Goal: Task Accomplishment & Management: Use online tool/utility

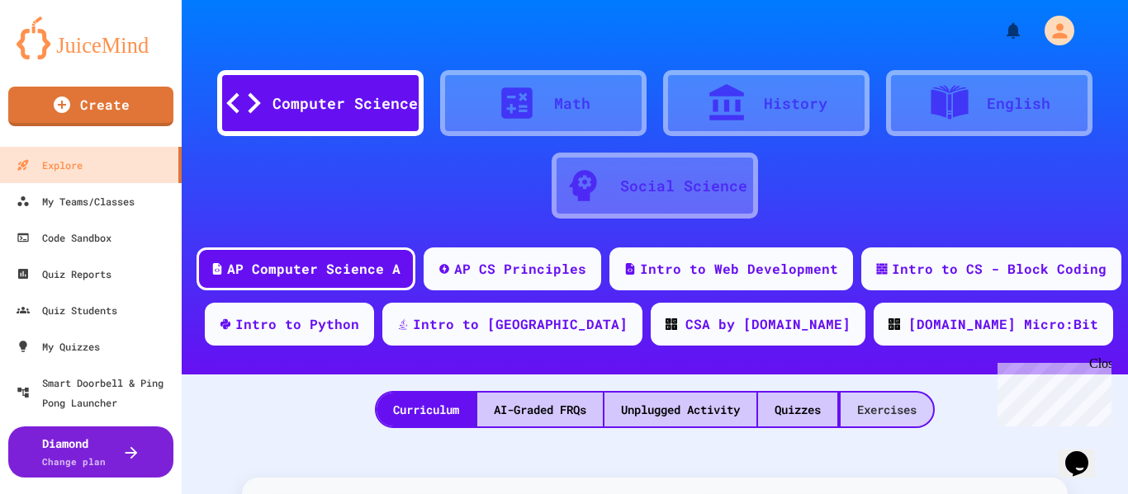
click at [881, 414] on div "Exercises" at bounding box center [886, 410] width 92 height 34
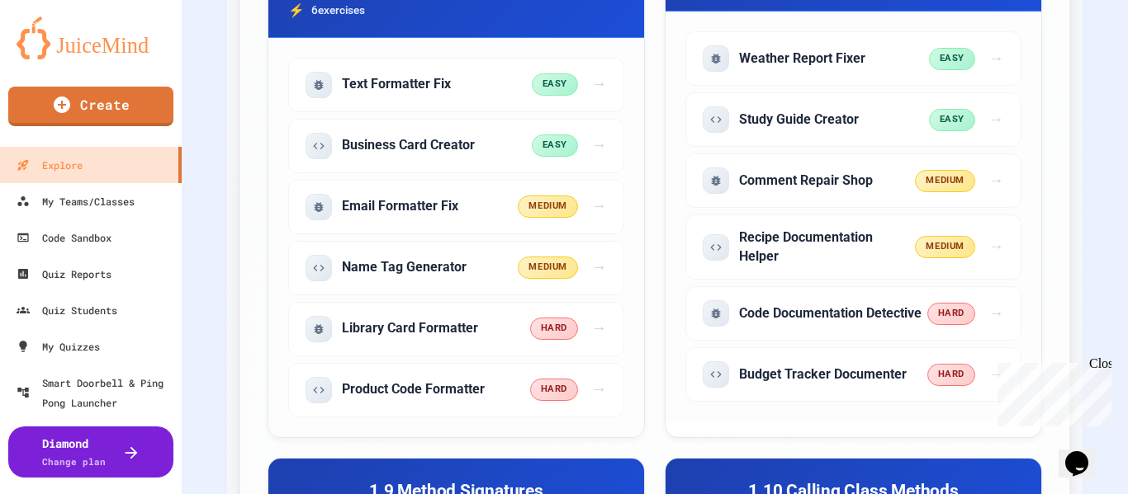
scroll to position [1804, 0]
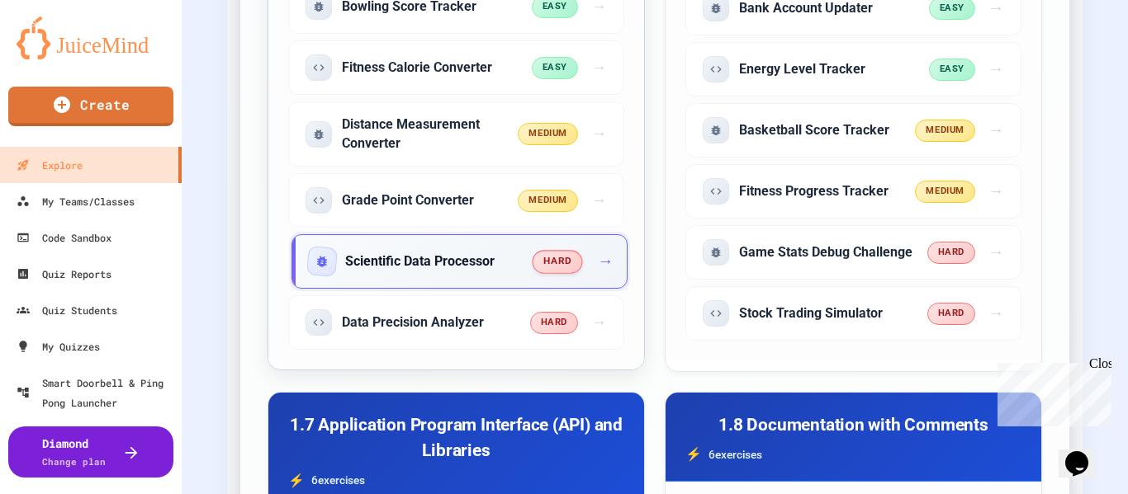
click at [490, 260] on h5 "Scientific Data Processor" at bounding box center [419, 262] width 149 height 18
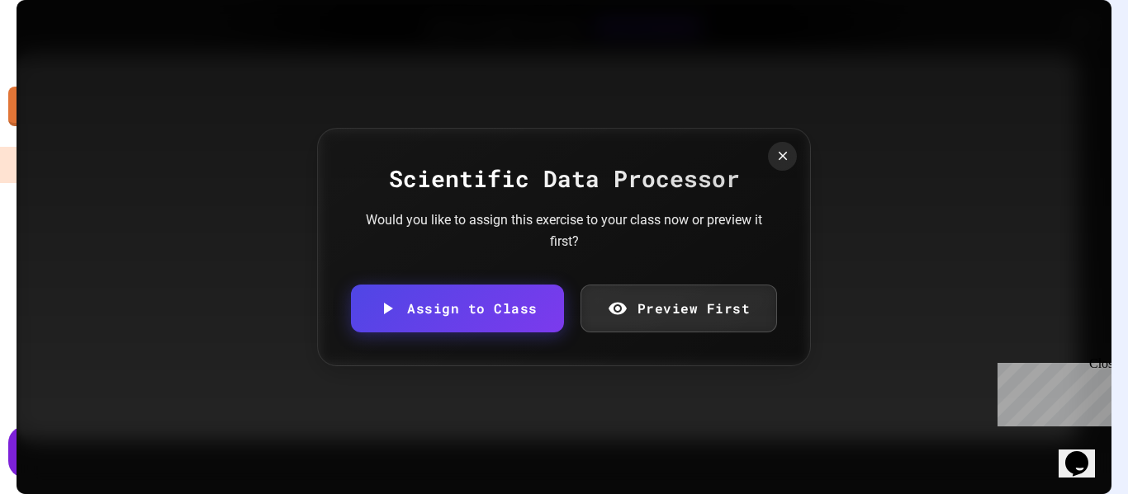
click at [674, 319] on link "Preview First" at bounding box center [678, 309] width 197 height 48
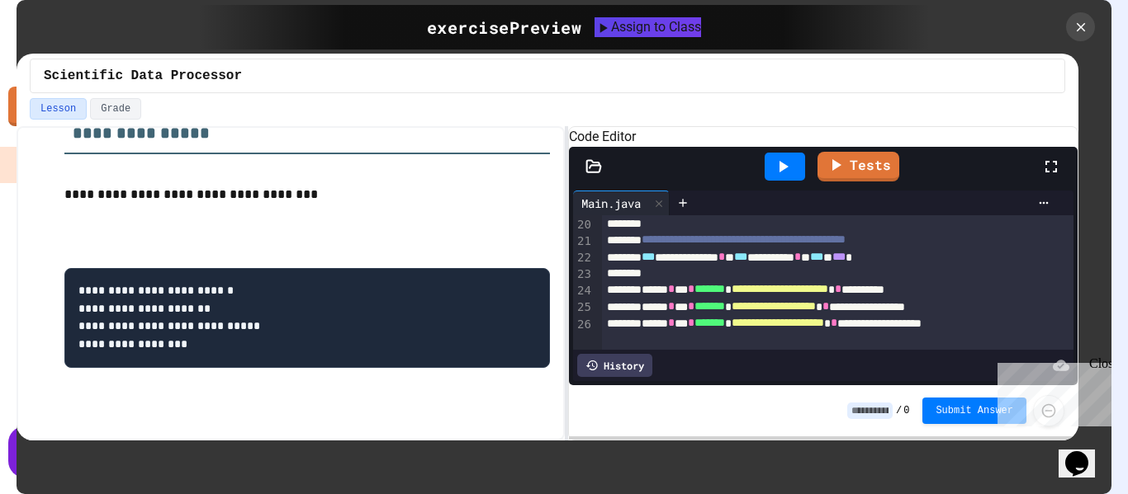
scroll to position [433, 0]
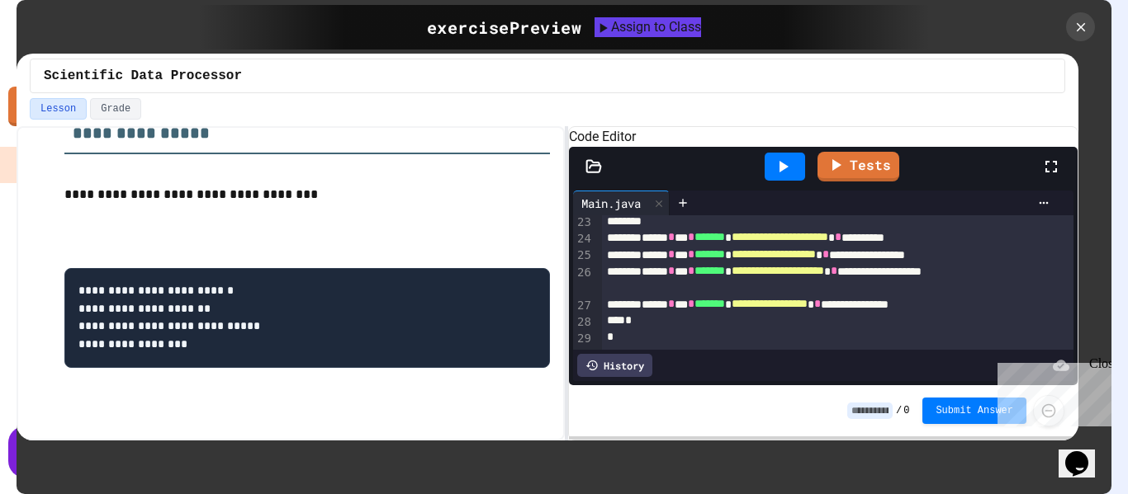
drag, startPoint x: 1046, startPoint y: 263, endPoint x: 62, endPoint y: 13, distance: 1015.1
click at [1083, 18] on icon at bounding box center [1080, 27] width 18 height 18
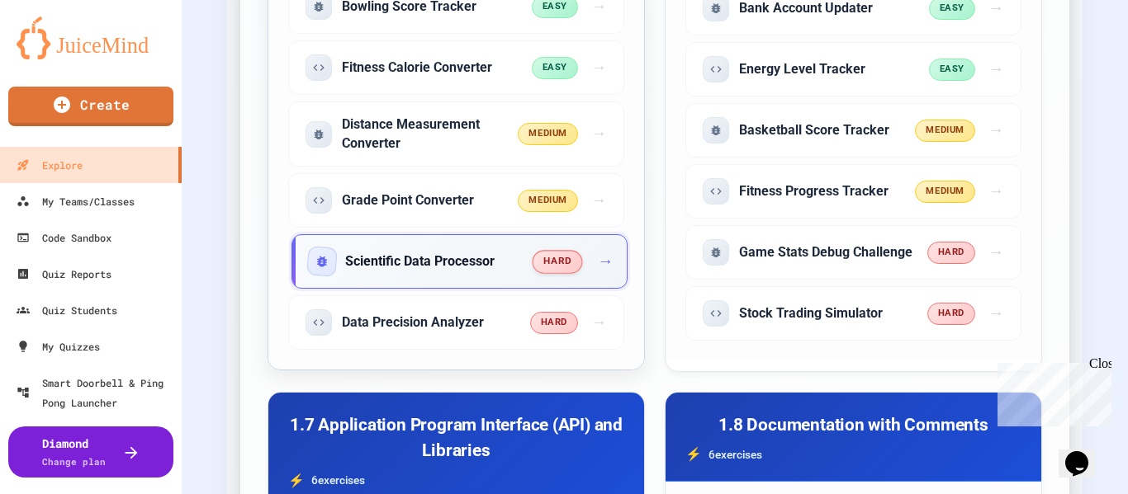
click at [424, 263] on h5 "Scientific Data Processor" at bounding box center [419, 262] width 149 height 18
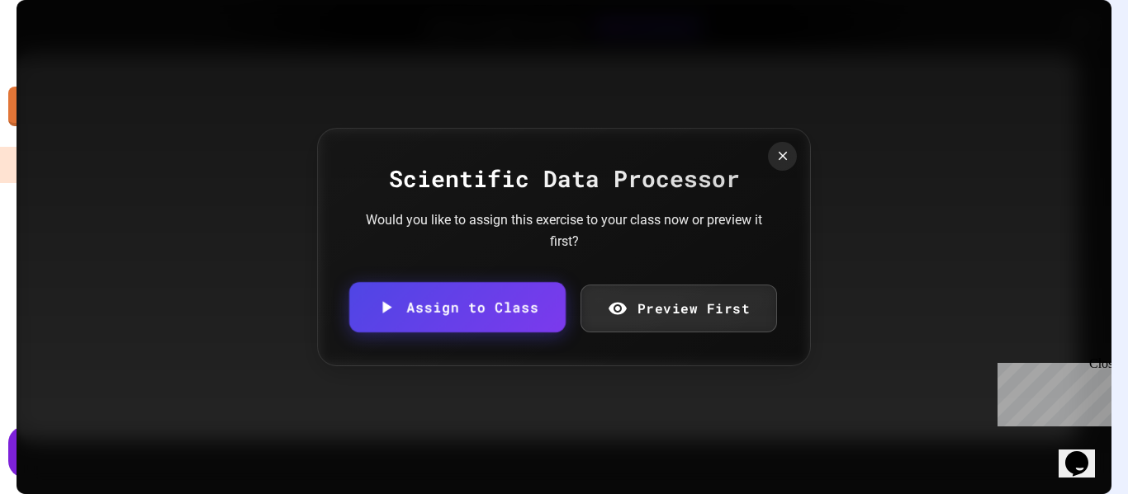
click at [452, 313] on link "Assign to Class" at bounding box center [457, 307] width 216 height 50
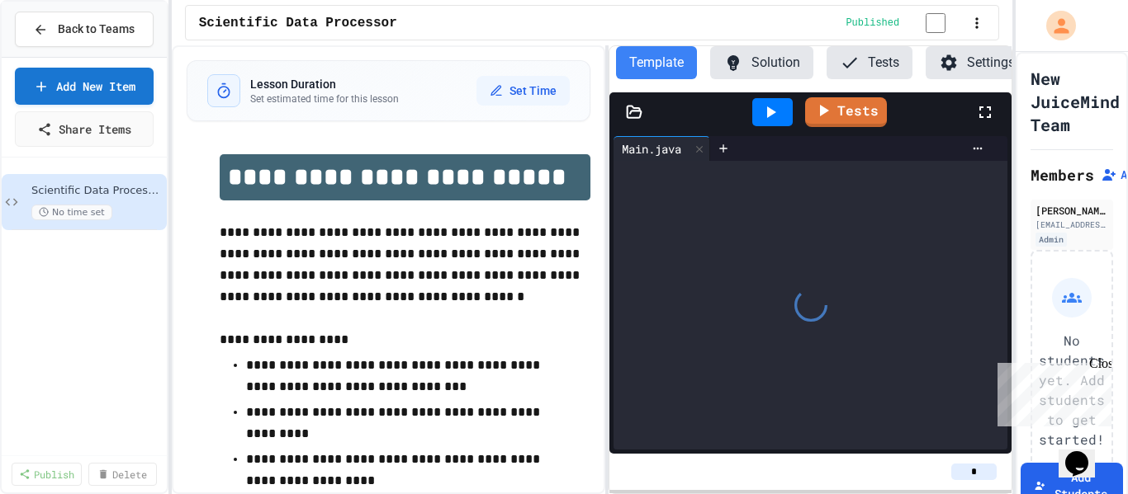
scroll to position [0, 11]
click at [1107, 365] on div "Close" at bounding box center [1099, 367] width 21 height 21
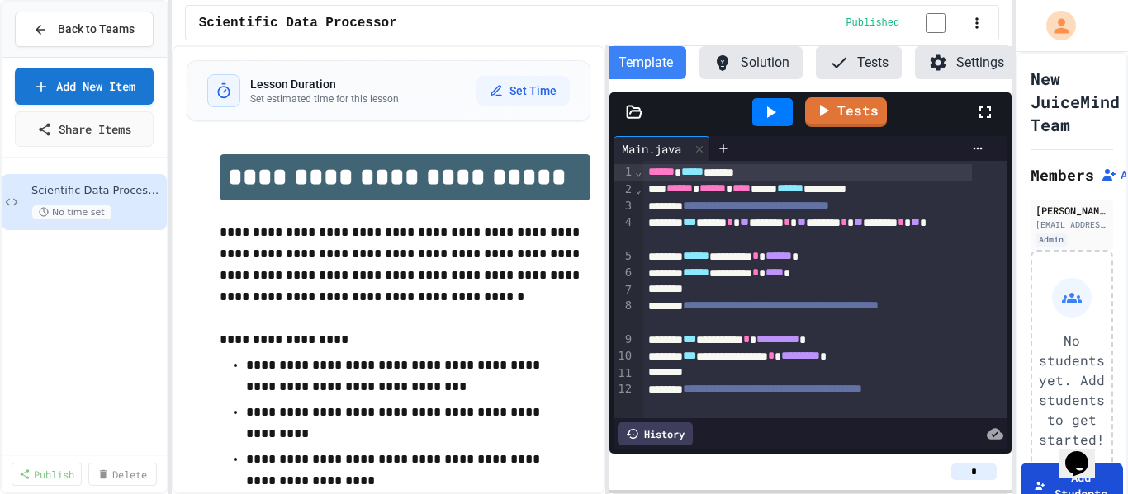
click at [1043, 480] on button "Add Students" at bounding box center [1071, 486] width 102 height 46
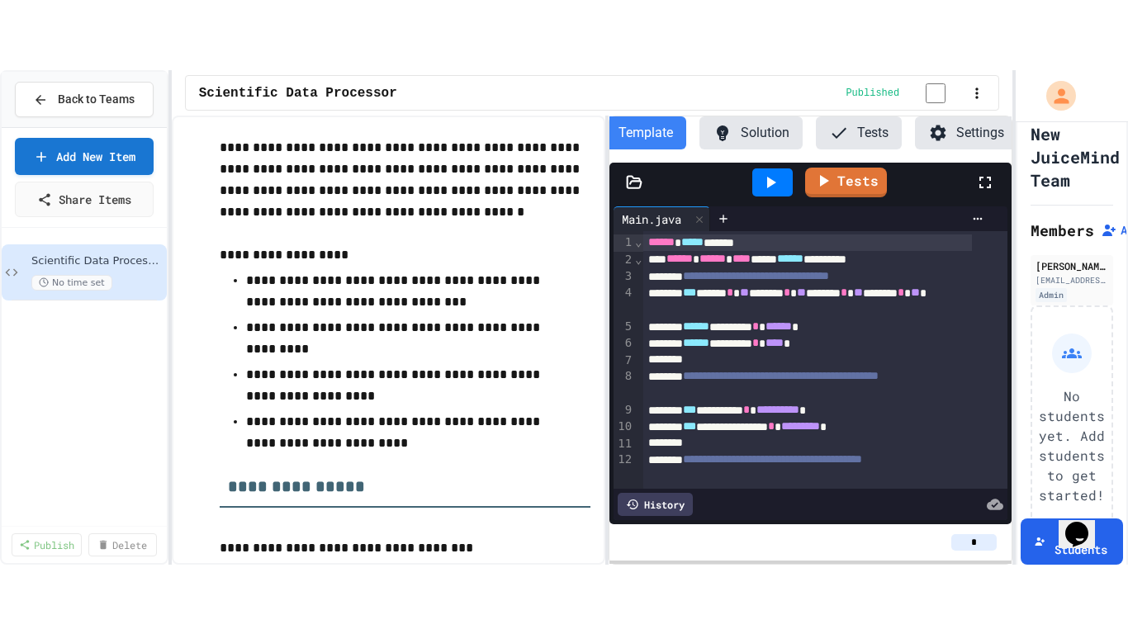
scroll to position [258, 0]
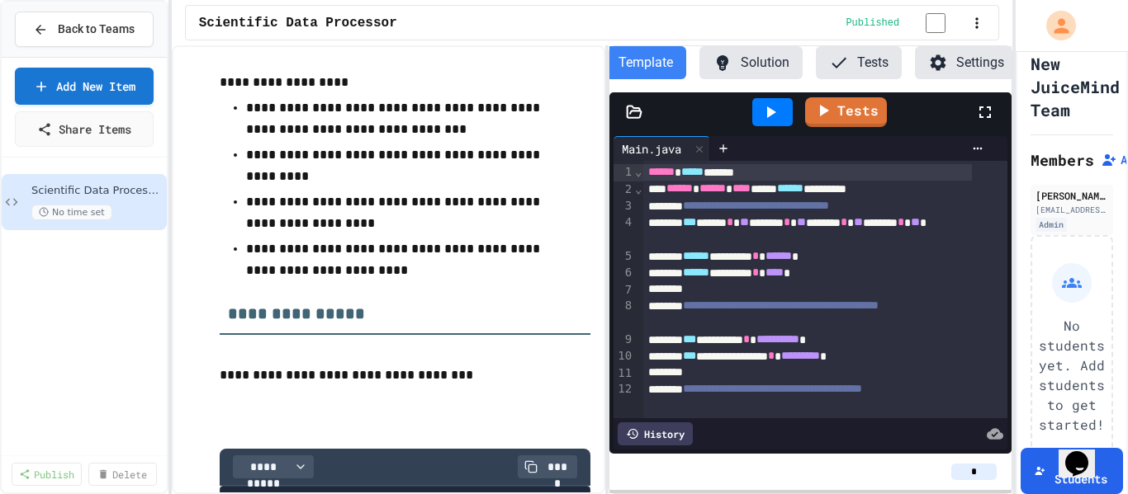
click at [983, 118] on icon at bounding box center [985, 112] width 12 height 12
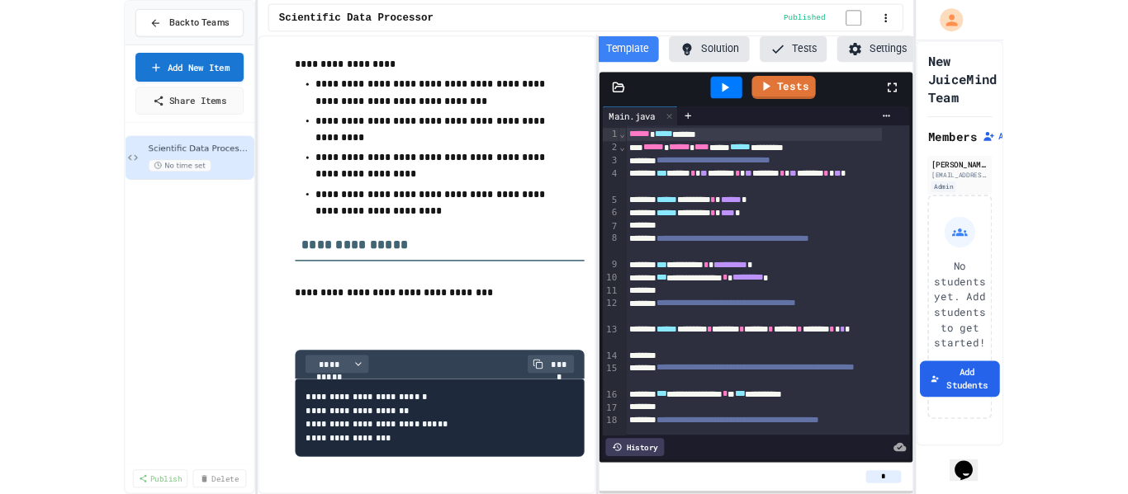
scroll to position [0, 0]
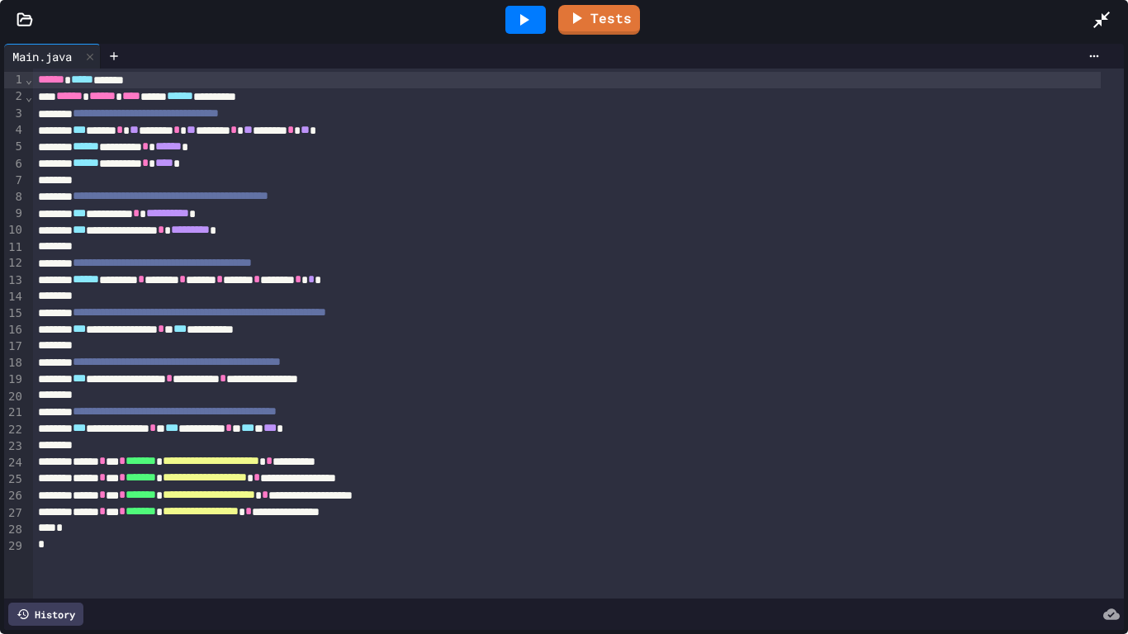
click at [1093, 13] on icon at bounding box center [1101, 20] width 20 height 20
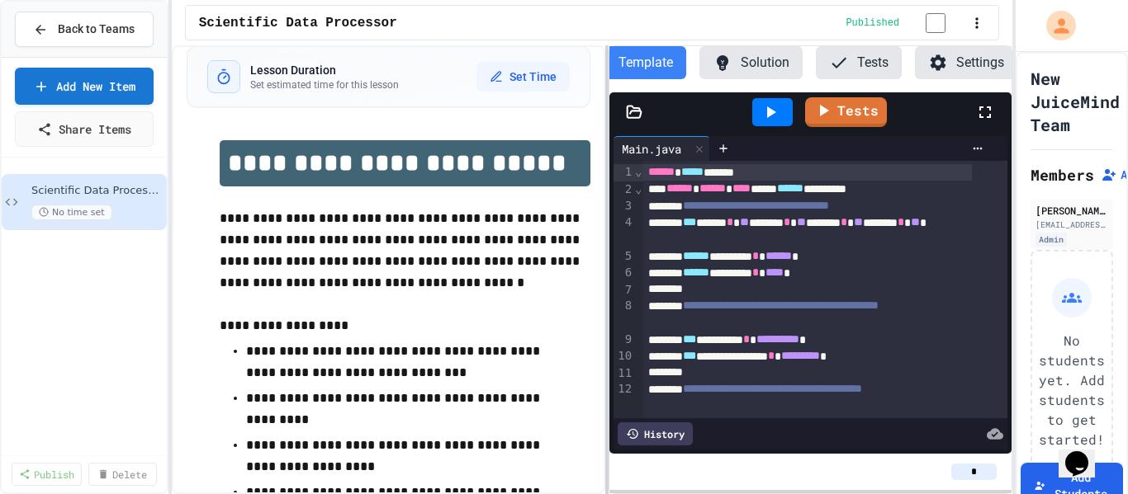
scroll to position [3, 0]
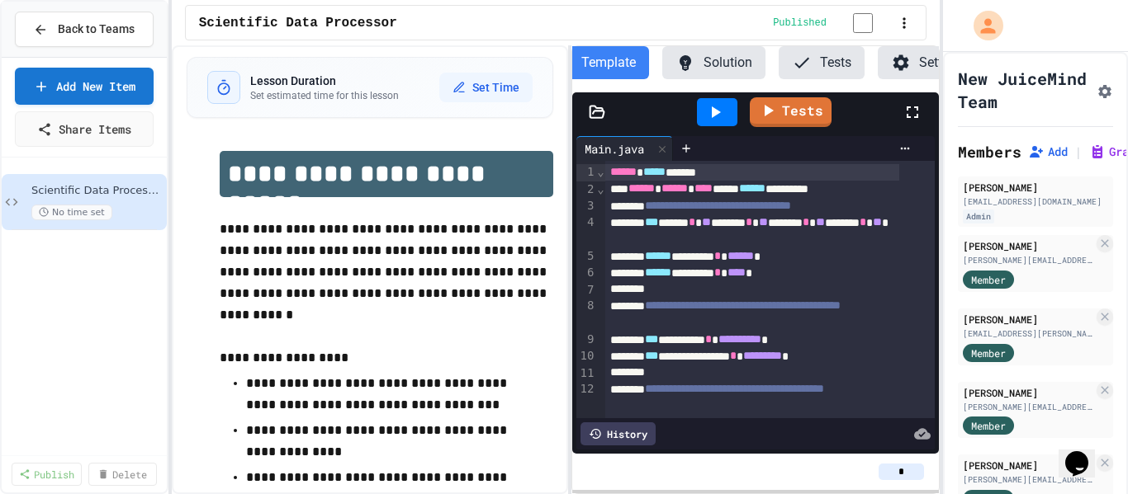
click at [944, 250] on div "**********" at bounding box center [564, 247] width 1128 height 494
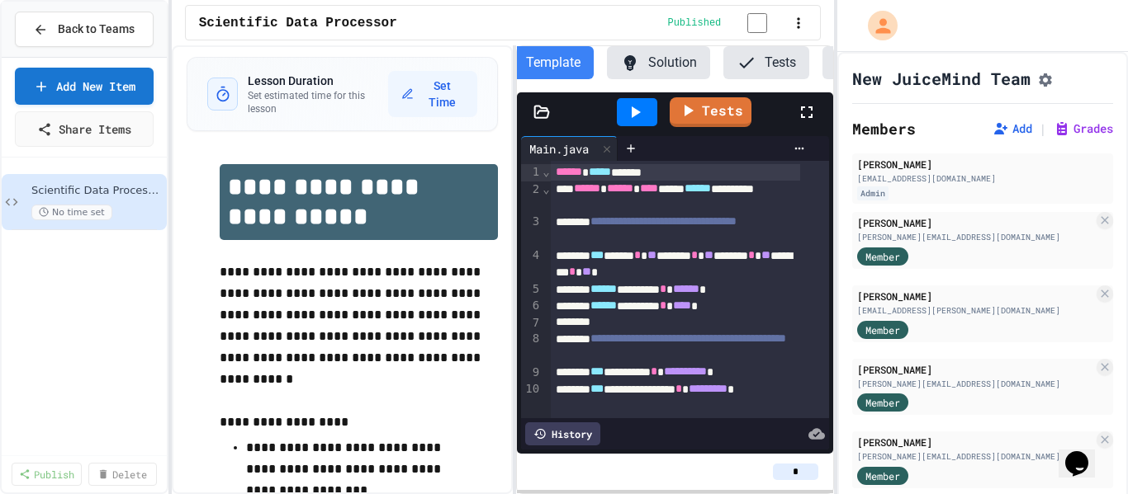
click at [842, 311] on div "**********" at bounding box center [564, 247] width 1128 height 494
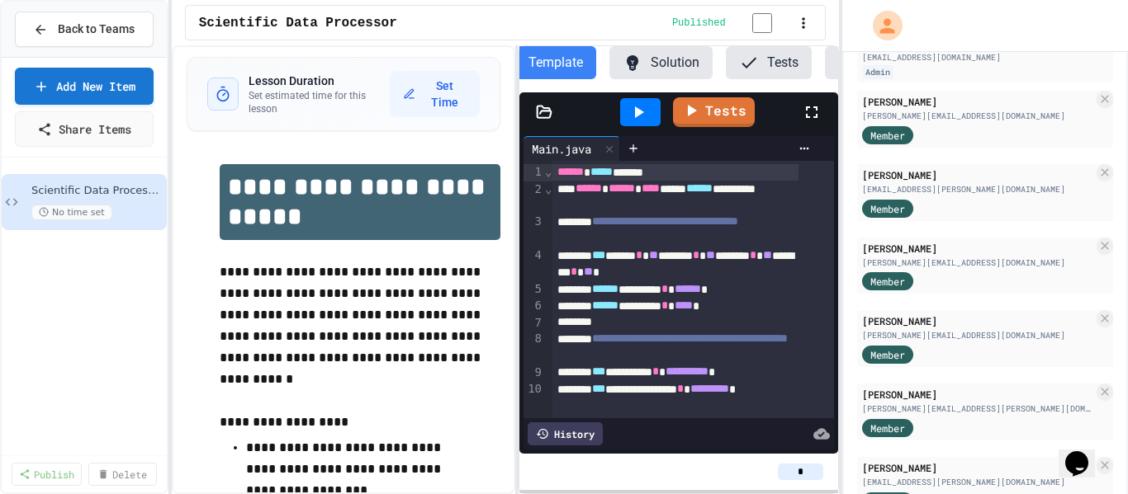
scroll to position [0, 0]
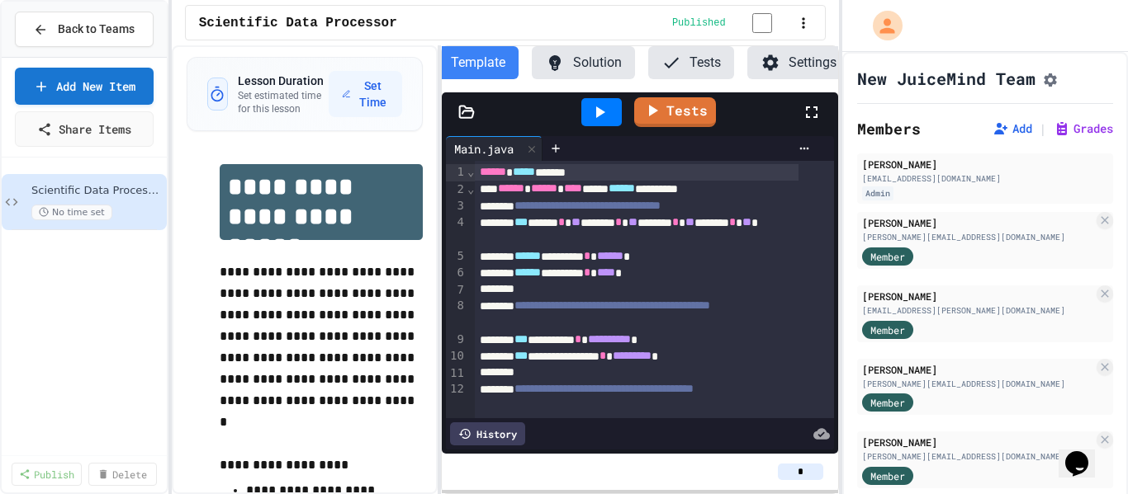
click at [437, 216] on div "**********" at bounding box center [505, 269] width 667 height 449
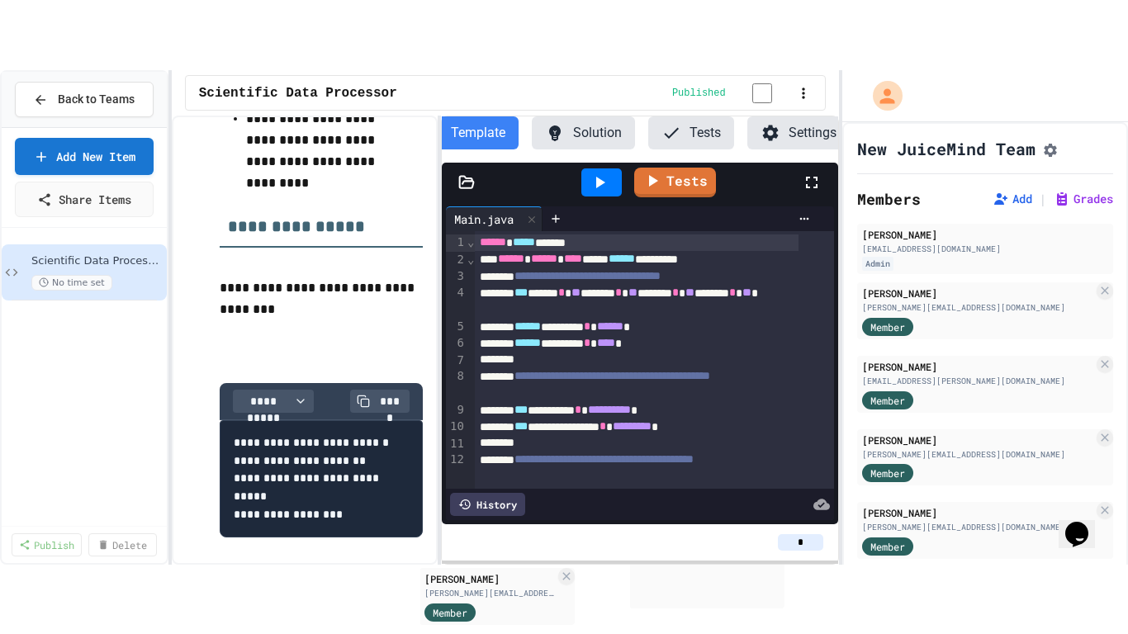
scroll to position [786, 0]
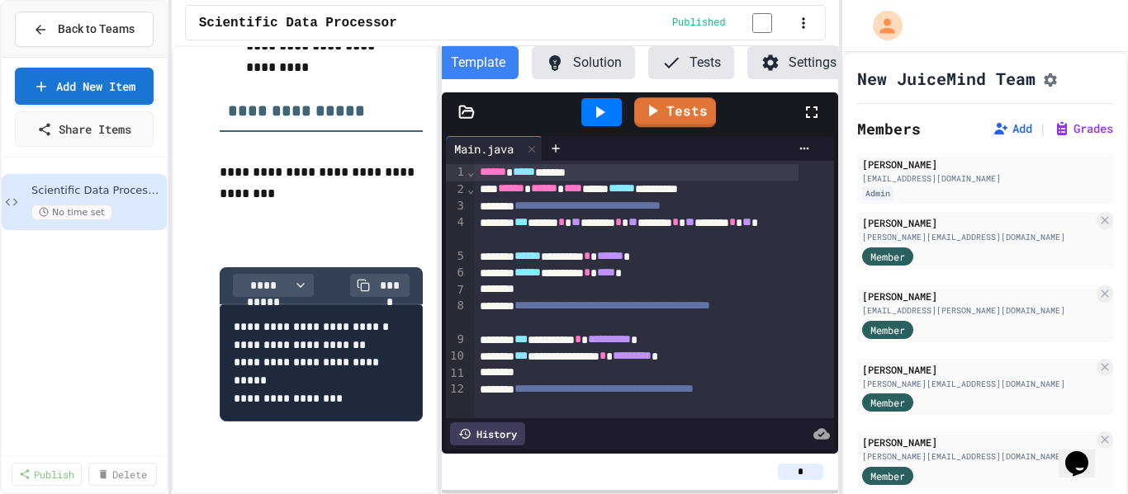
click at [827, 123] on div at bounding box center [820, 112] width 36 height 45
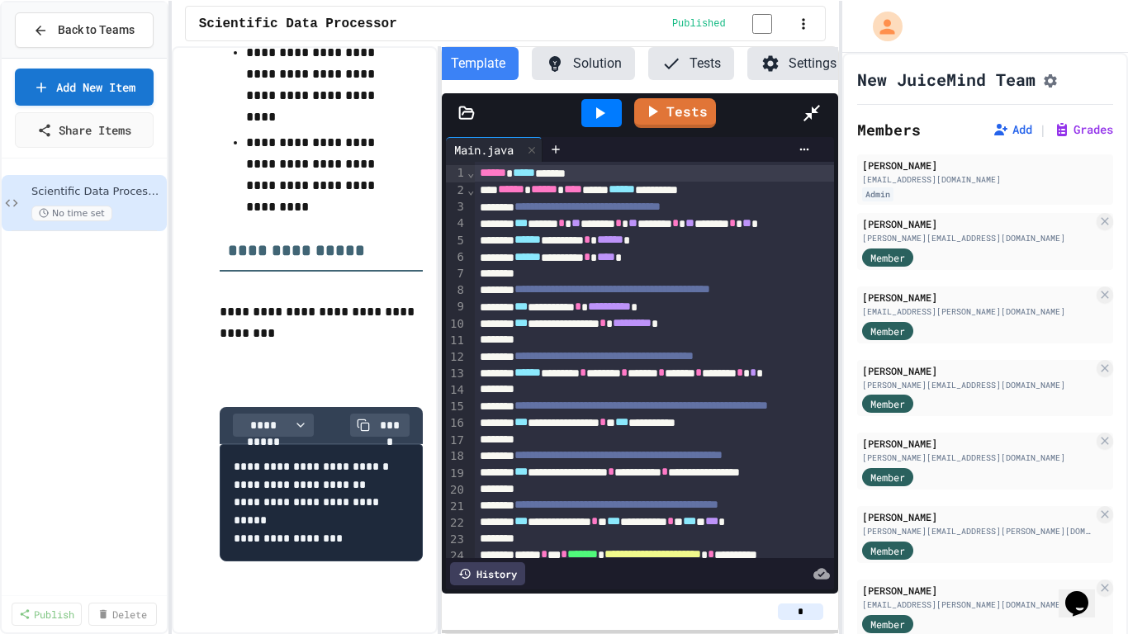
scroll to position [655, 0]
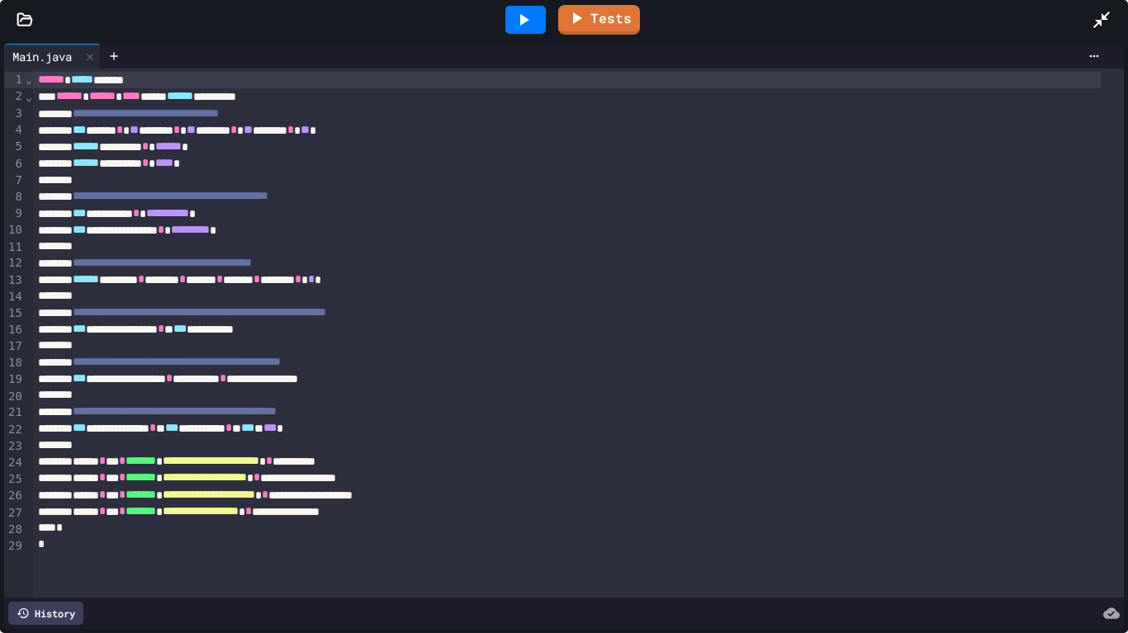
click at [291, 494] on div "*" at bounding box center [566, 545] width 1067 height 17
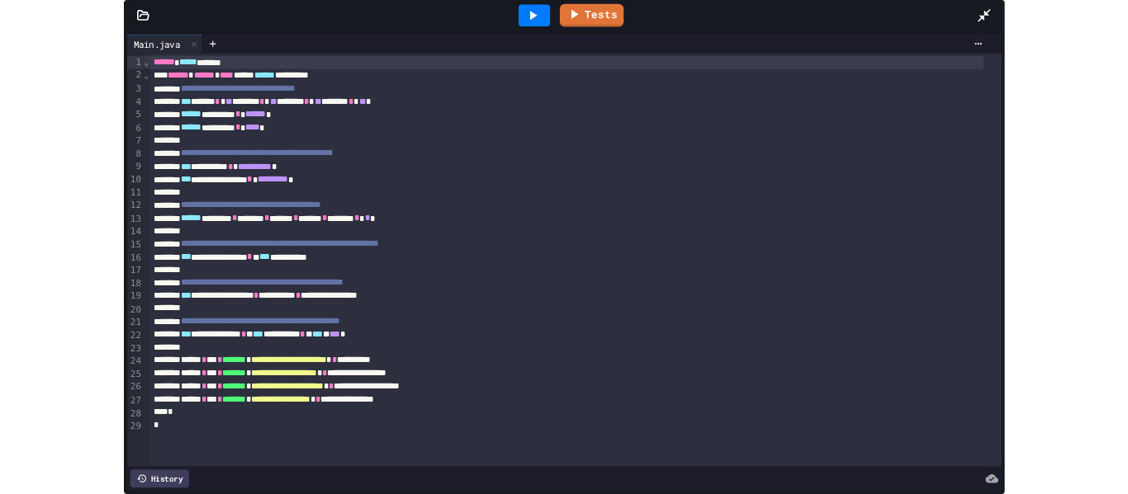
scroll to position [654, 0]
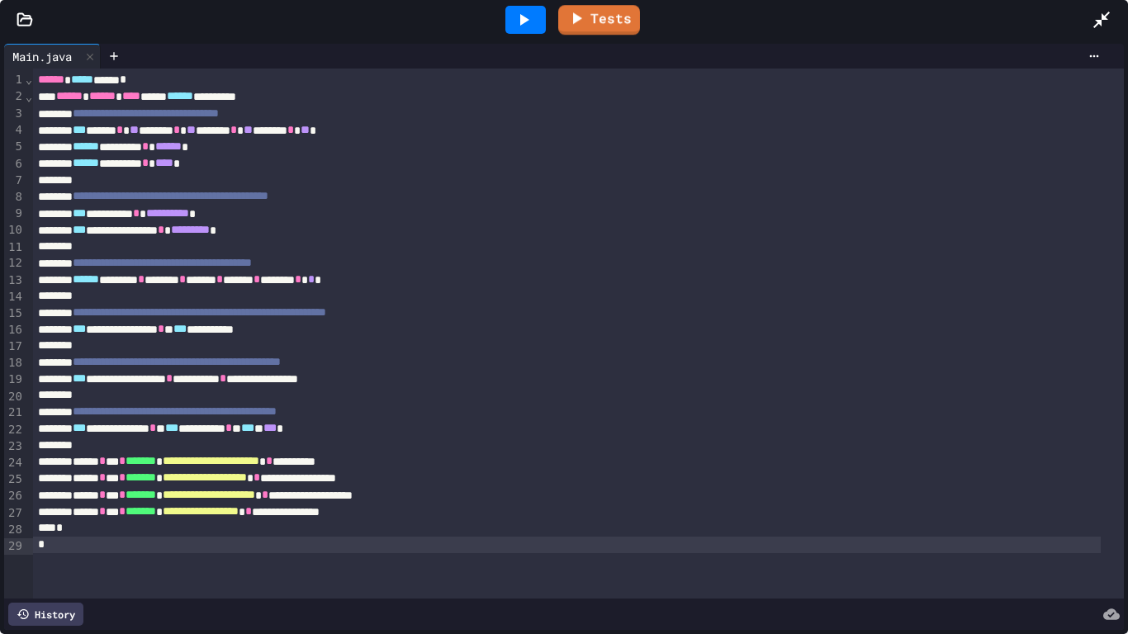
click at [523, 17] on icon at bounding box center [524, 20] width 9 height 12
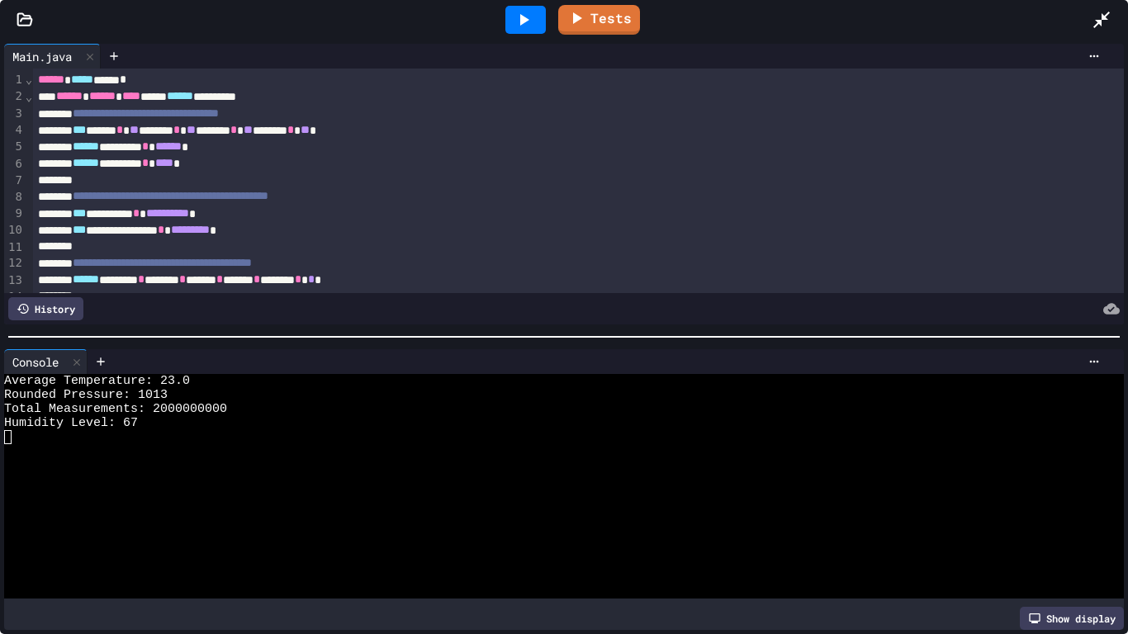
click at [1099, 17] on icon at bounding box center [1101, 20] width 20 height 20
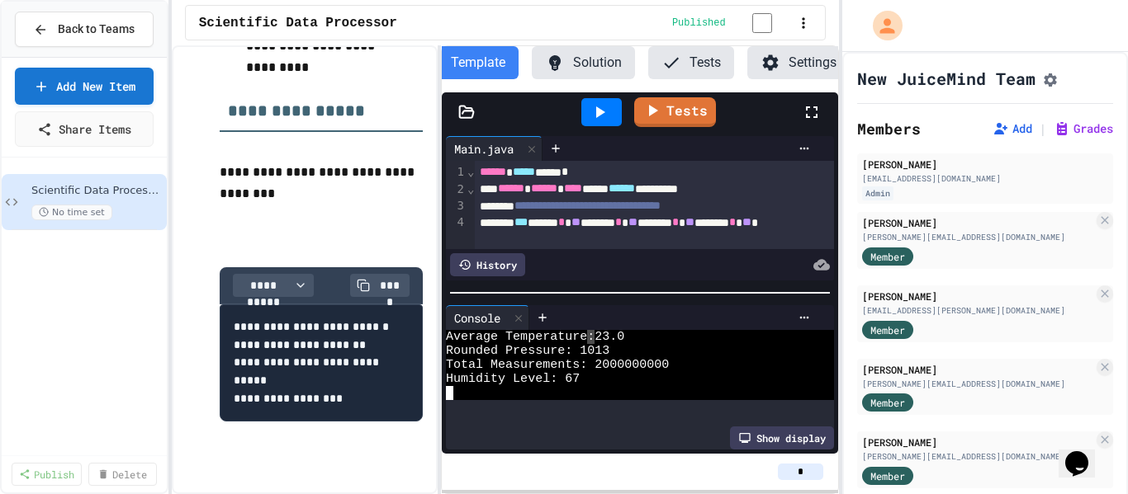
click at [489, 477] on div "*" at bounding box center [640, 472] width 370 height 17
click at [781, 475] on input "*" at bounding box center [800, 472] width 45 height 17
click at [808, 122] on icon at bounding box center [812, 112] width 20 height 20
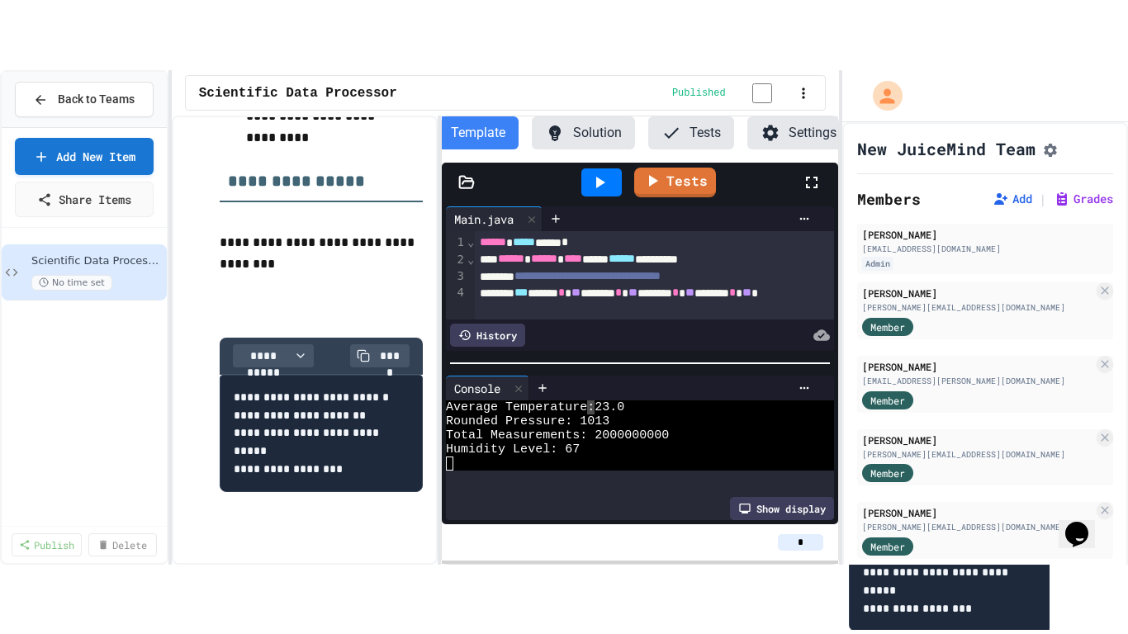
scroll to position [654, 0]
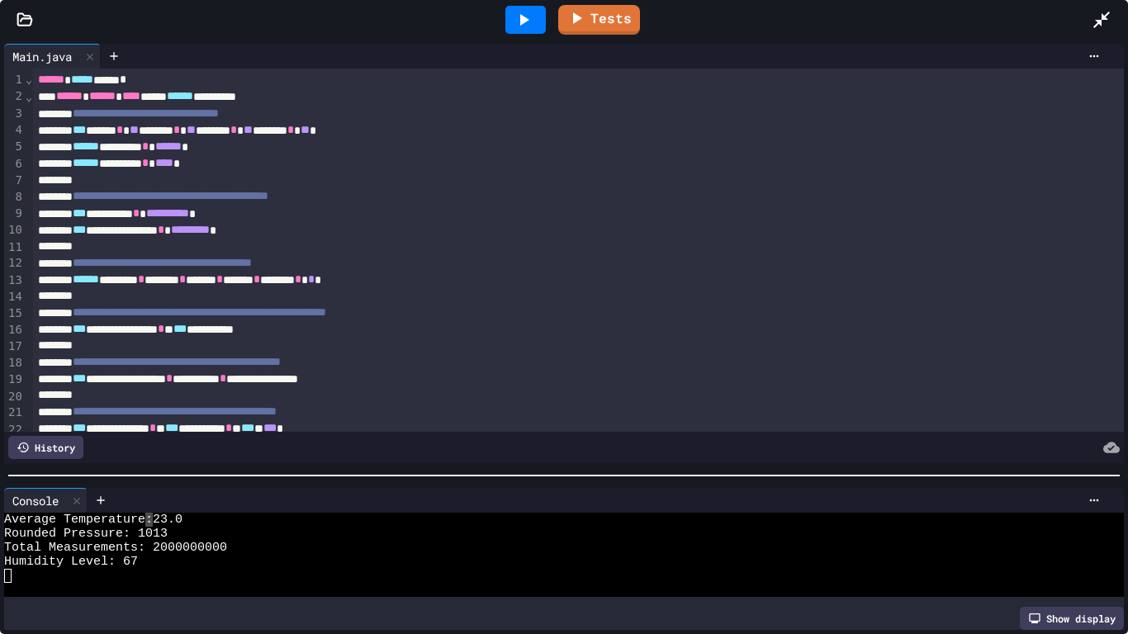
click at [893, 474] on div at bounding box center [564, 475] width 1128 height 17
click at [262, 494] on div at bounding box center [550, 576] width 1092 height 14
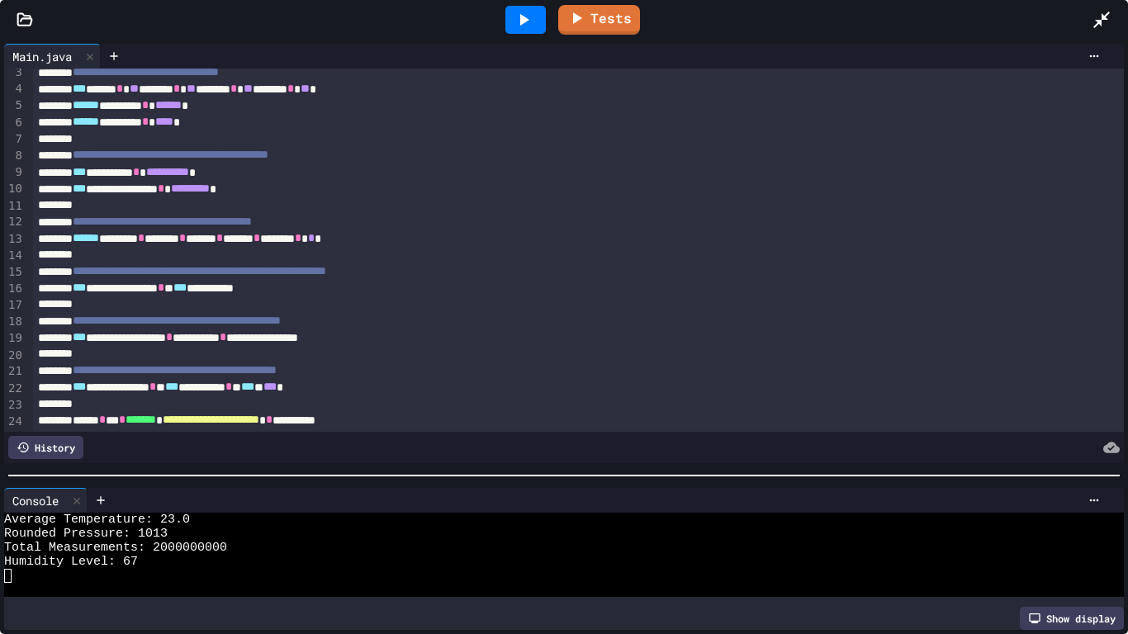
click at [1119, 17] on div at bounding box center [1109, 20] width 36 height 45
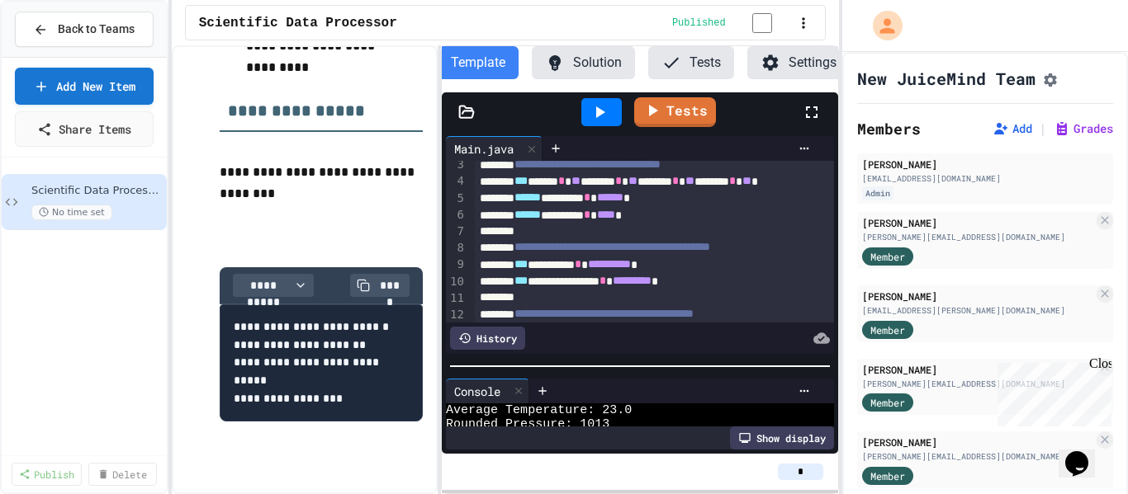
scroll to position [56, 0]
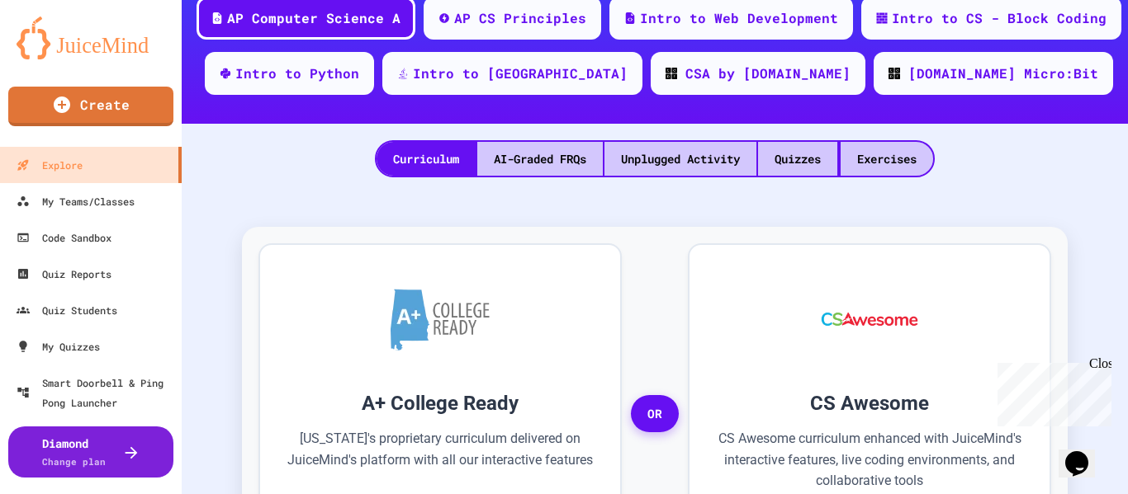
scroll to position [344, 0]
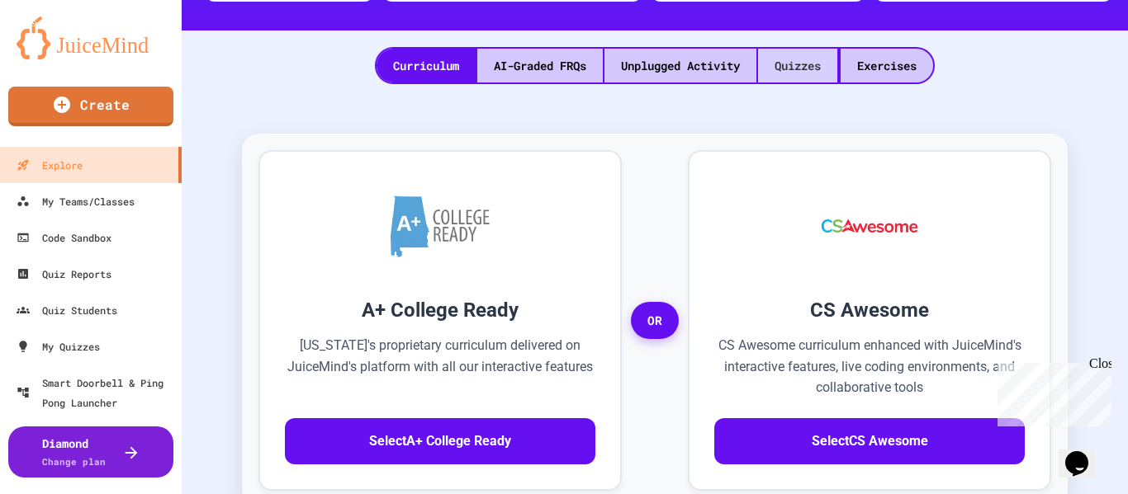
click at [798, 68] on div "Quizzes" at bounding box center [797, 66] width 79 height 34
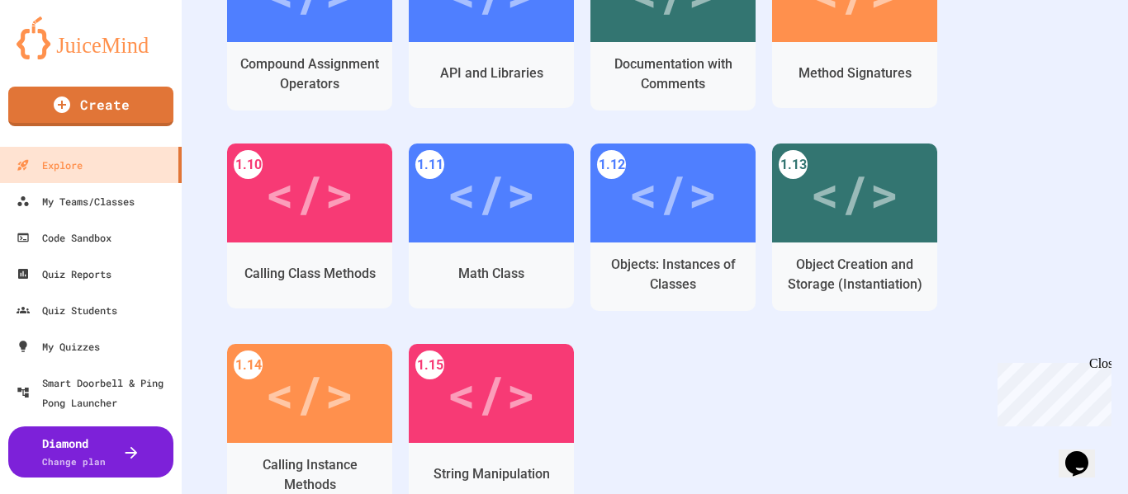
scroll to position [812, 0]
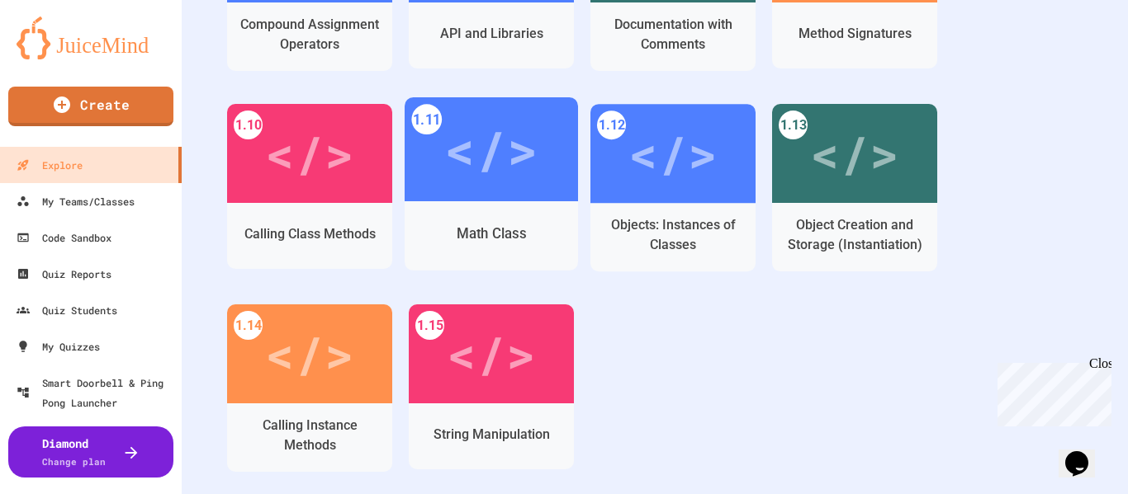
click at [512, 136] on div "</>" at bounding box center [490, 150] width 93 height 78
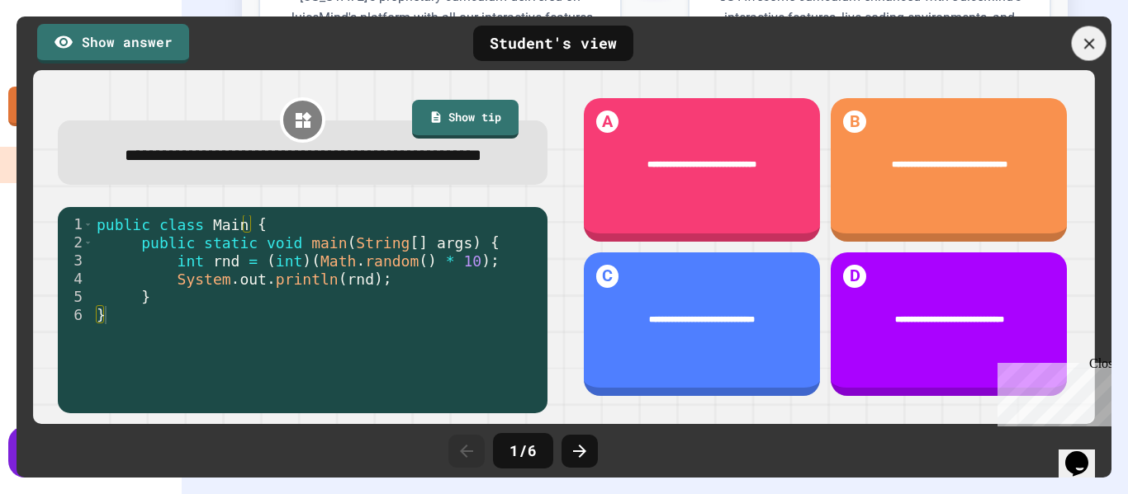
click at [1100, 38] on div at bounding box center [1088, 43] width 35 height 35
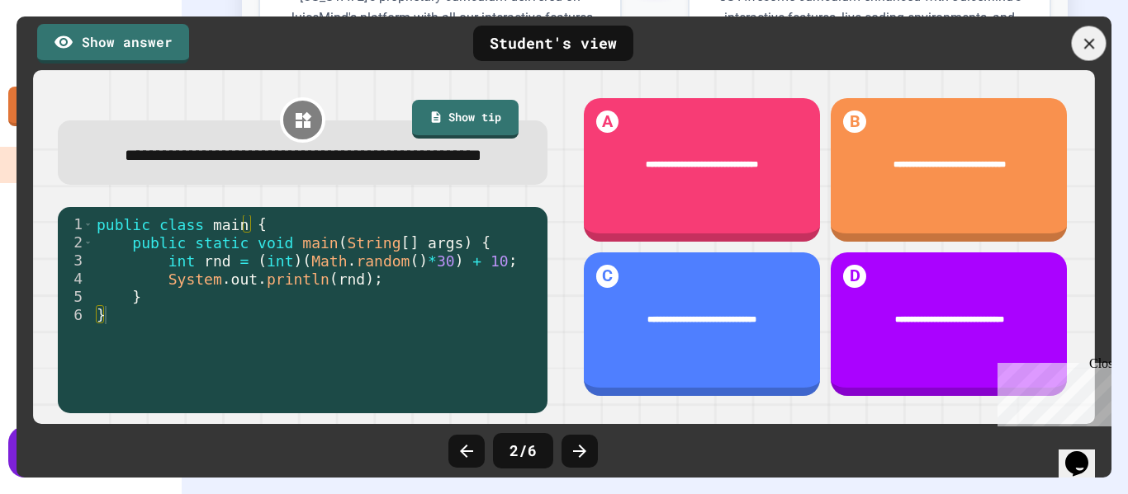
click at [1088, 45] on icon at bounding box center [1089, 44] width 18 height 18
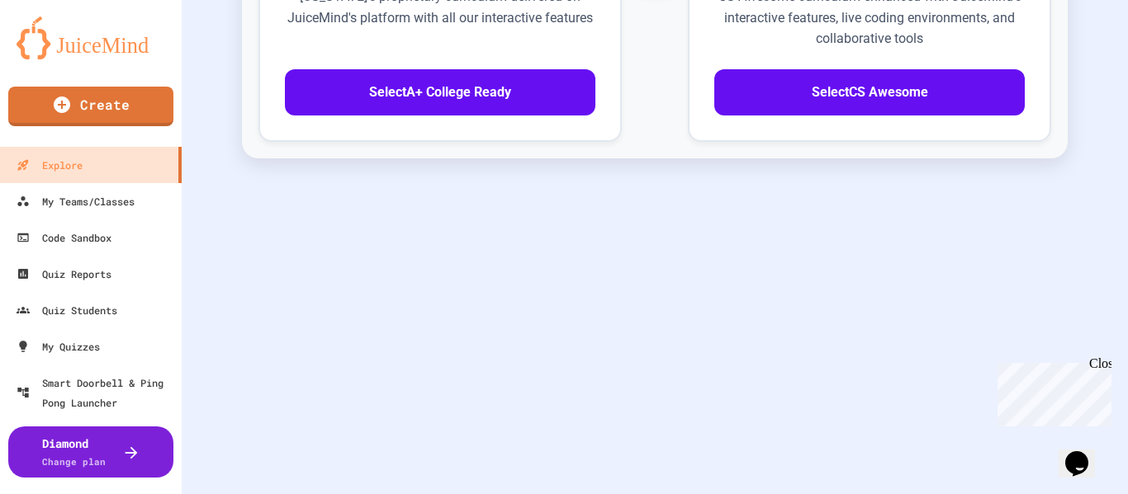
scroll to position [239, 0]
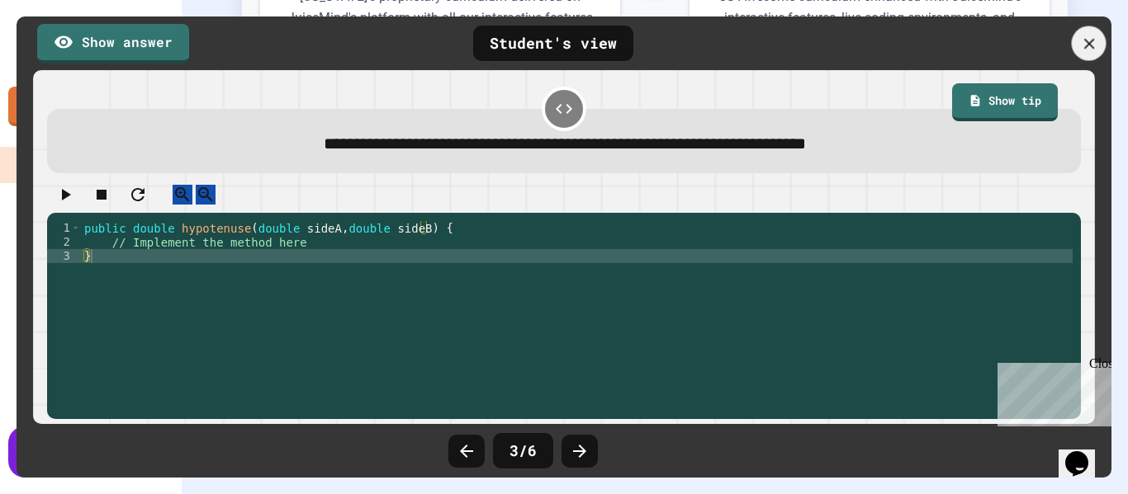
click at [1088, 49] on icon at bounding box center [1089, 44] width 18 height 18
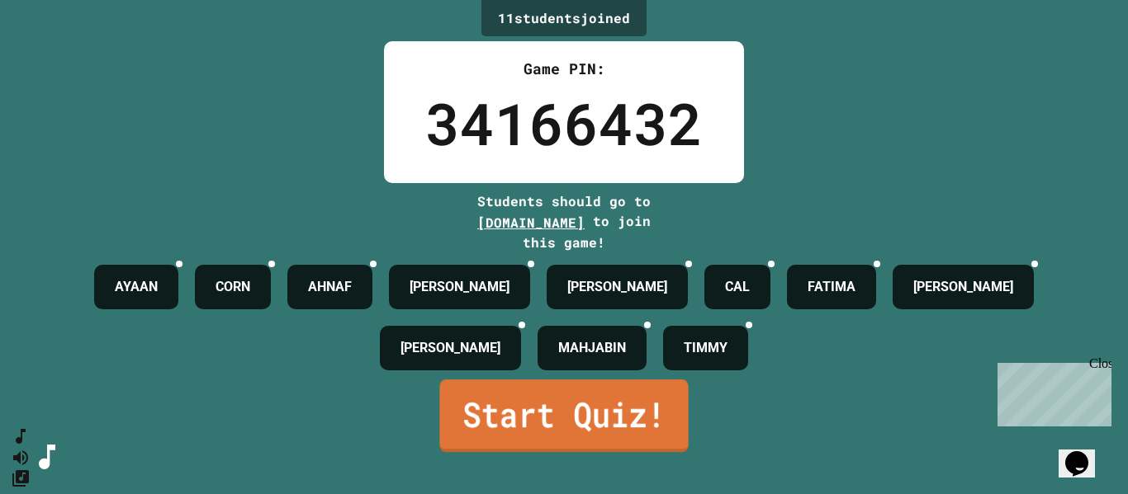
click at [600, 447] on link "Start Quiz!" at bounding box center [563, 416] width 248 height 73
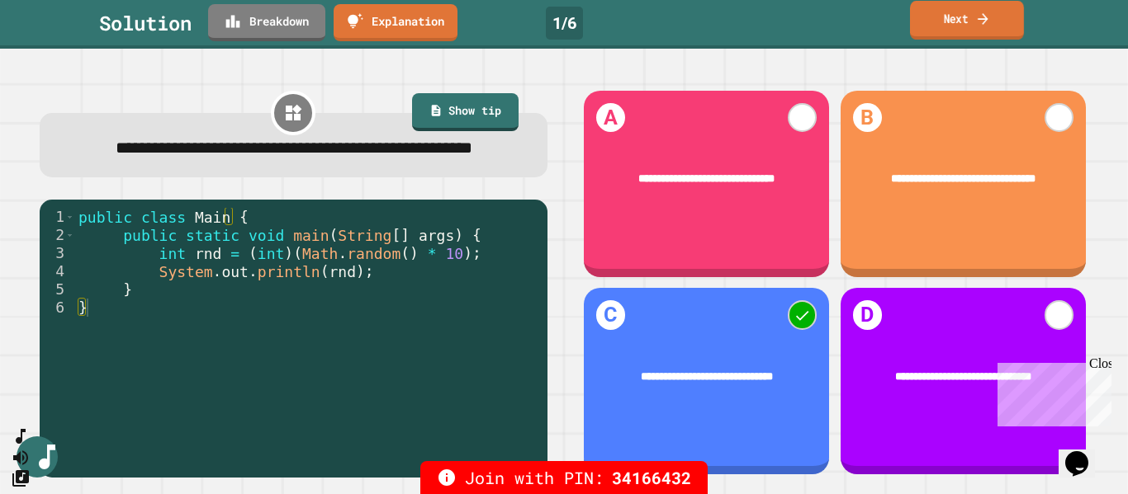
click at [954, 21] on link "Next" at bounding box center [967, 20] width 114 height 39
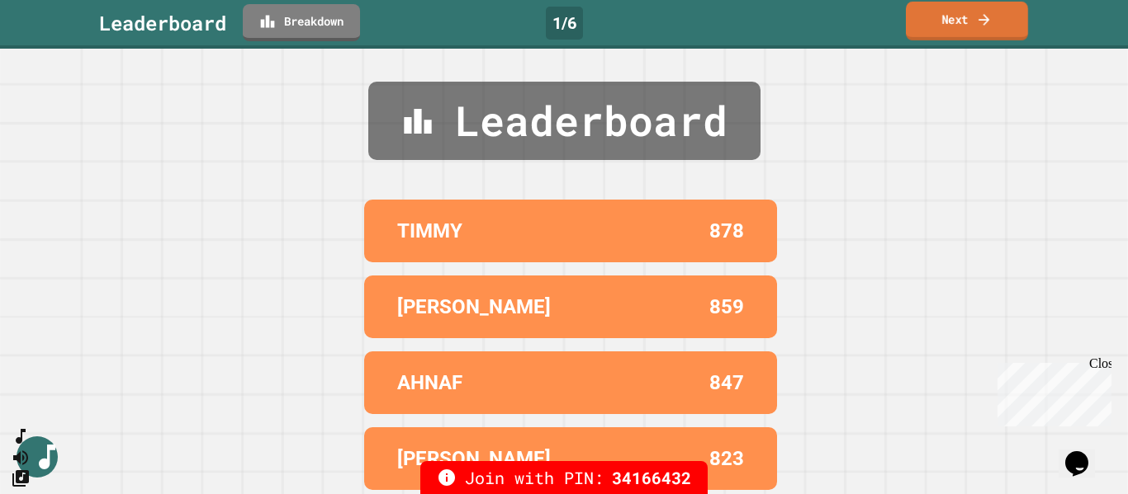
drag, startPoint x: 954, startPoint y: 21, endPoint x: 967, endPoint y: 15, distance: 14.4
click at [967, 15] on link "Next" at bounding box center [967, 21] width 122 height 39
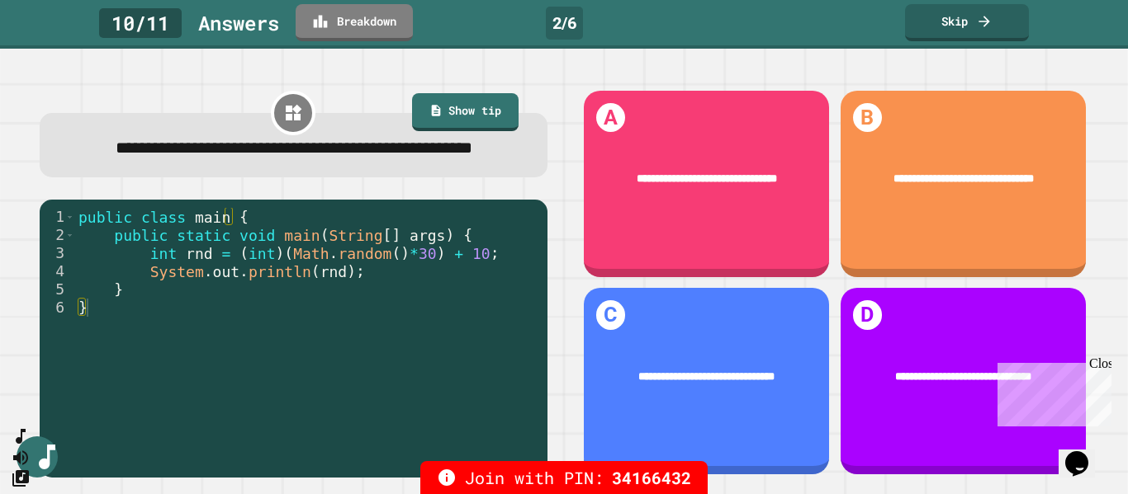
click at [1103, 363] on div "Close" at bounding box center [1099, 367] width 21 height 21
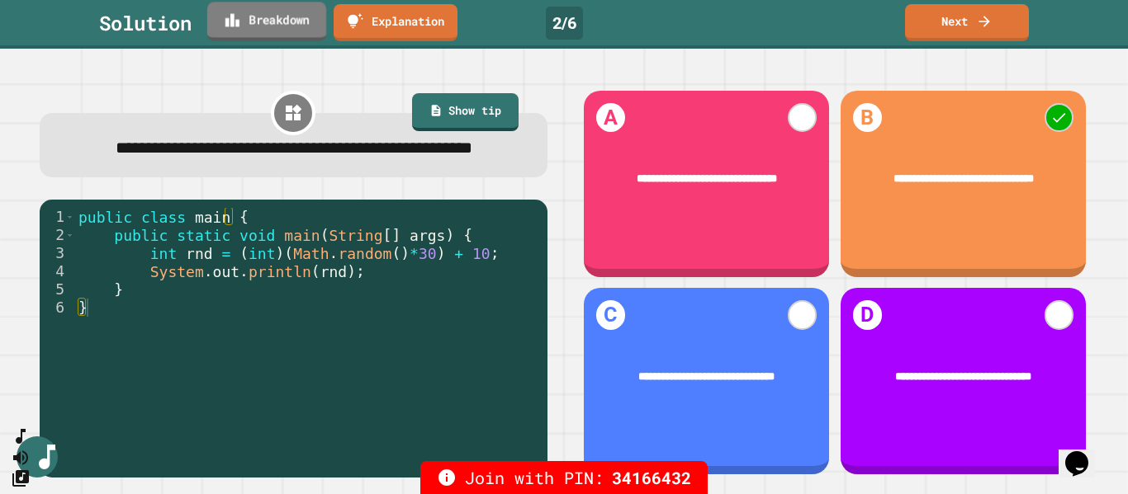
click at [261, 13] on link "Breakdown" at bounding box center [266, 21] width 119 height 39
click at [955, 10] on link "Next" at bounding box center [966, 21] width 121 height 39
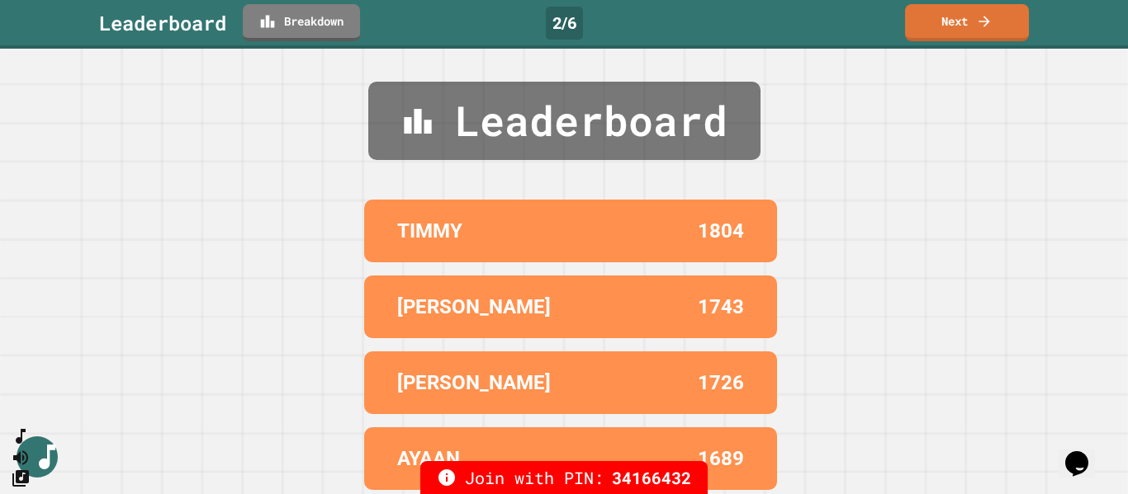
scroll to position [91, 0]
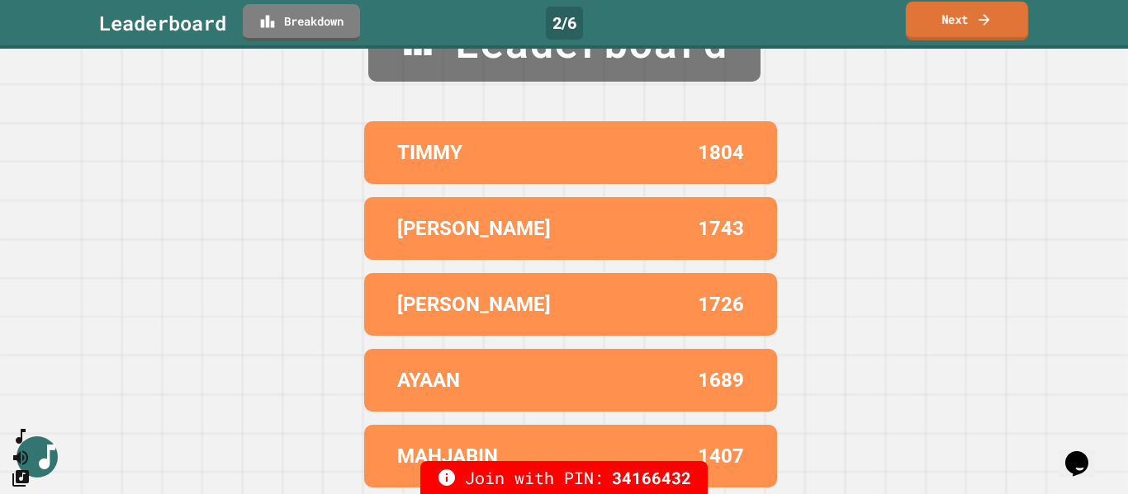
click at [958, 29] on link "Next" at bounding box center [967, 21] width 122 height 39
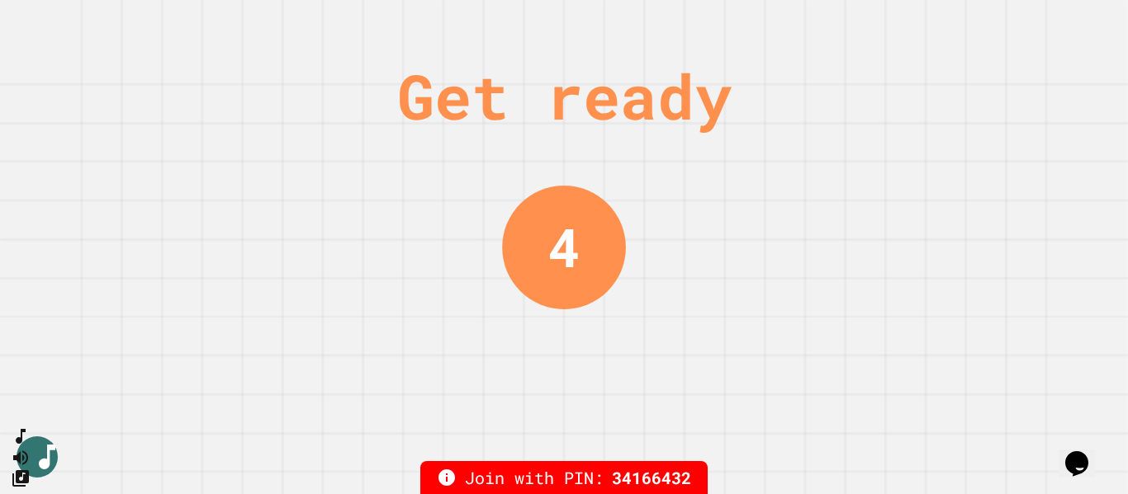
scroll to position [0, 0]
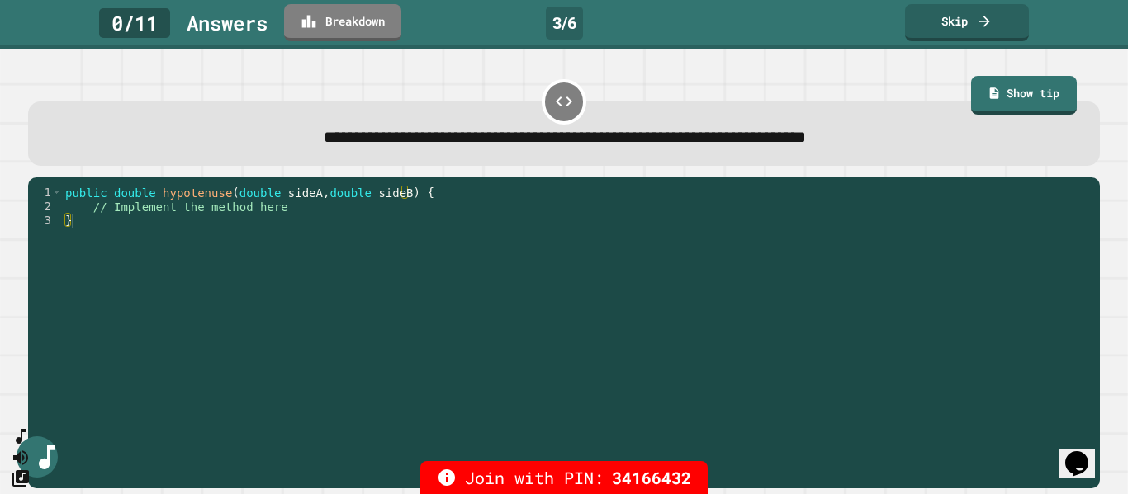
click at [1027, 109] on link "Show tip" at bounding box center [1024, 95] width 106 height 38
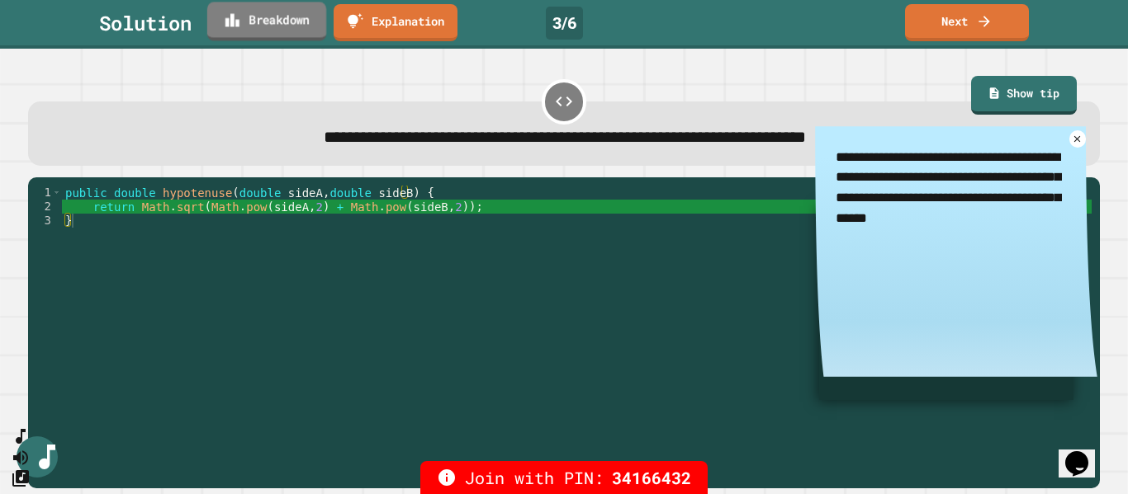
click at [281, 26] on link "Breakdown" at bounding box center [266, 21] width 119 height 39
click at [962, 12] on link "Next" at bounding box center [967, 21] width 124 height 39
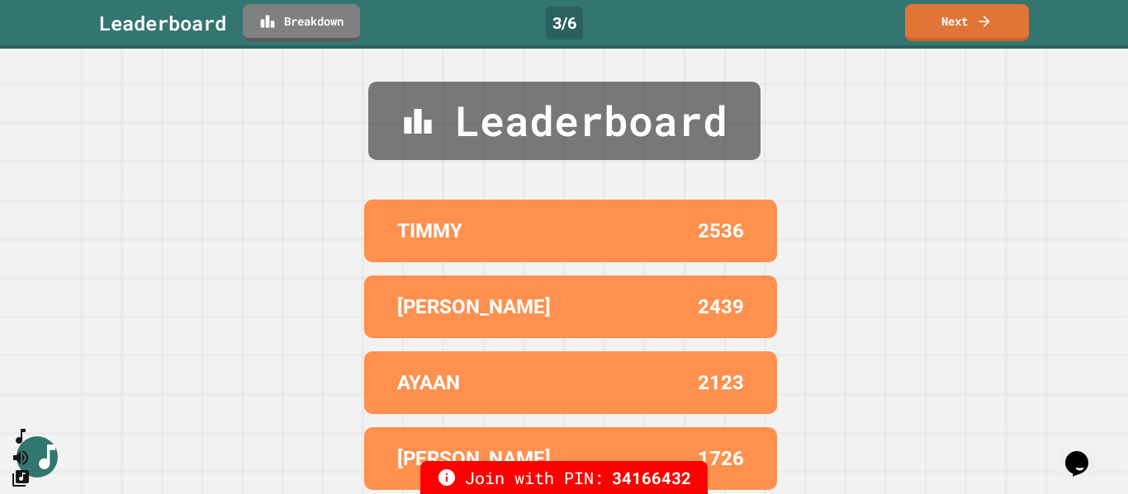
scroll to position [91, 0]
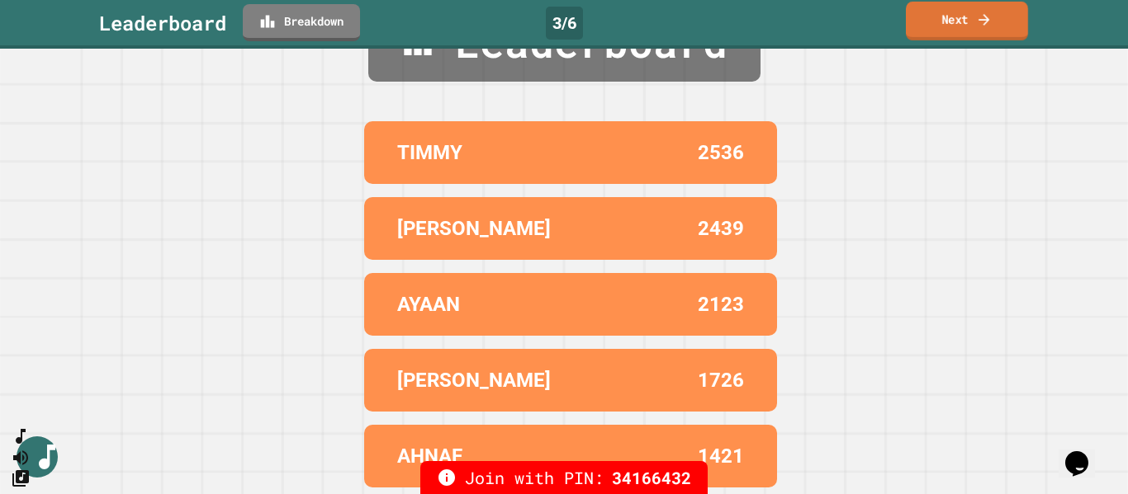
click at [950, 35] on link "Next" at bounding box center [967, 21] width 122 height 39
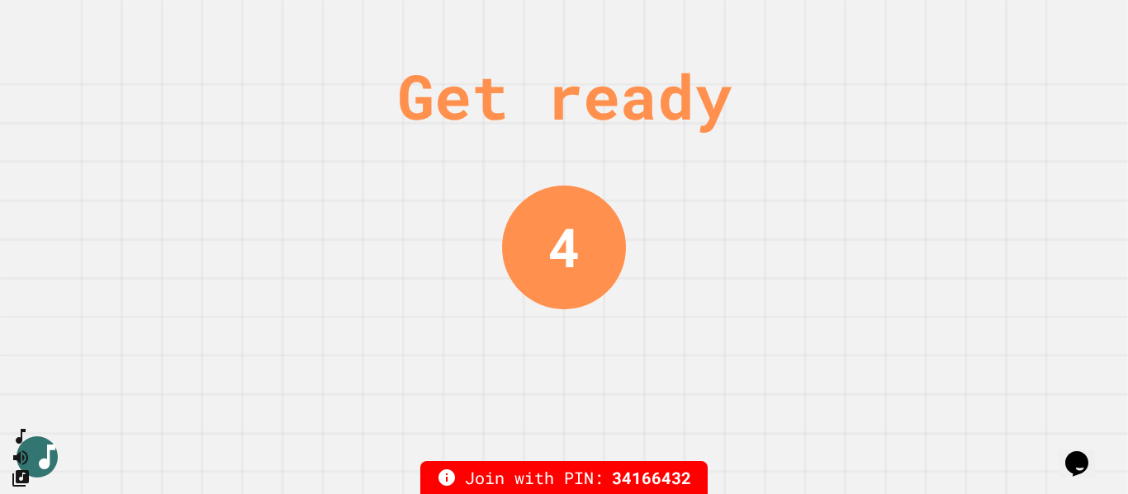
scroll to position [0, 0]
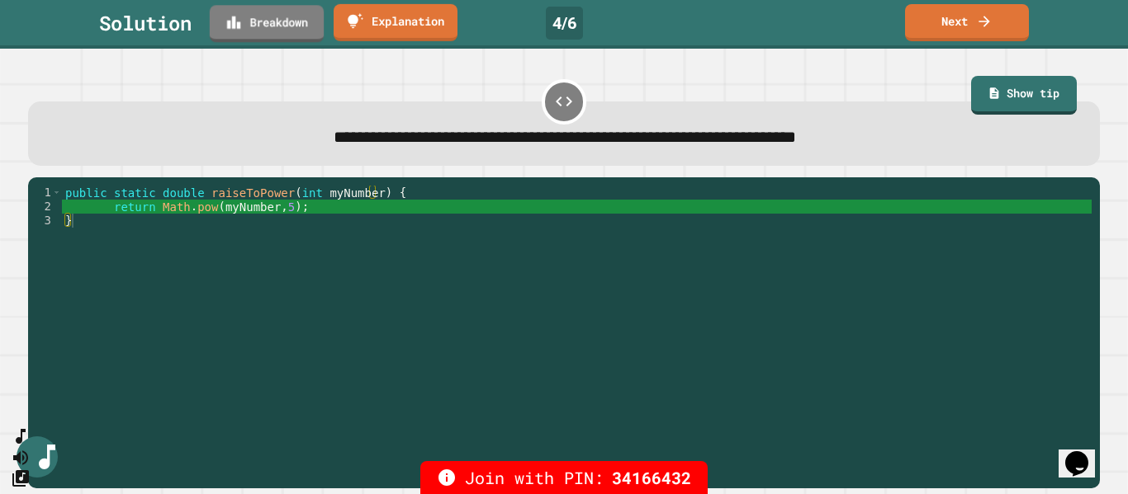
click at [282, 45] on div "Solution Breakdown Explanation 4 / 6 Next" at bounding box center [564, 24] width 1128 height 49
click at [281, 44] on div "Solution Breakdown Explanation 4 / 6 Next" at bounding box center [564, 24] width 1128 height 49
click at [281, 30] on link "Breakdown" at bounding box center [266, 21] width 119 height 39
click at [967, 31] on link "Next" at bounding box center [967, 20] width 114 height 39
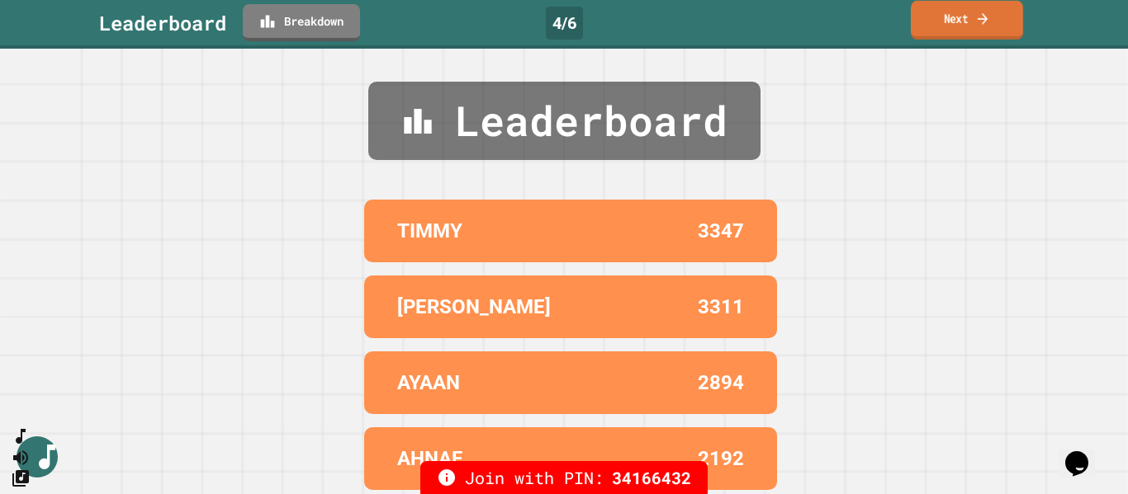
click at [959, 27] on link "Next" at bounding box center [967, 20] width 112 height 39
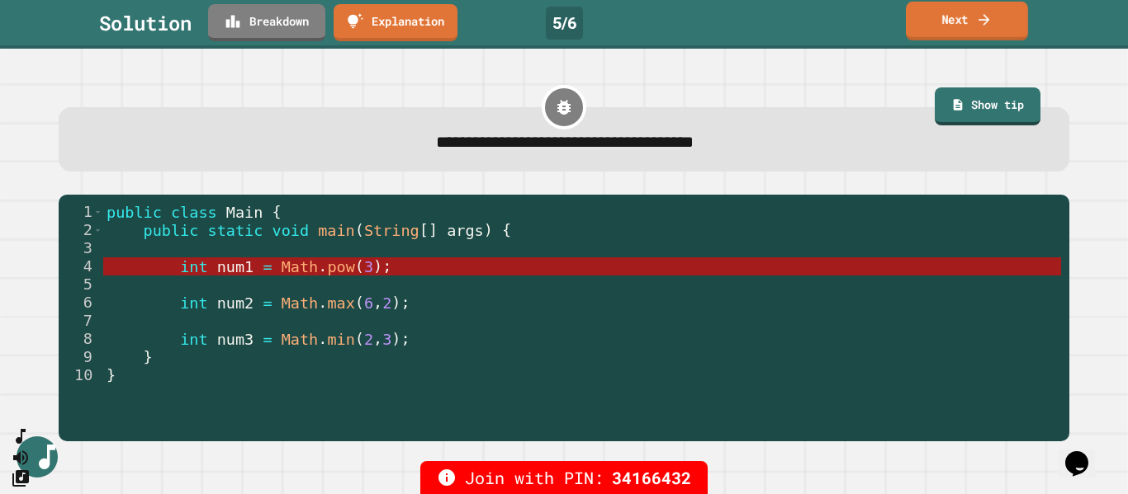
click at [959, 27] on link "Next" at bounding box center [967, 21] width 122 height 39
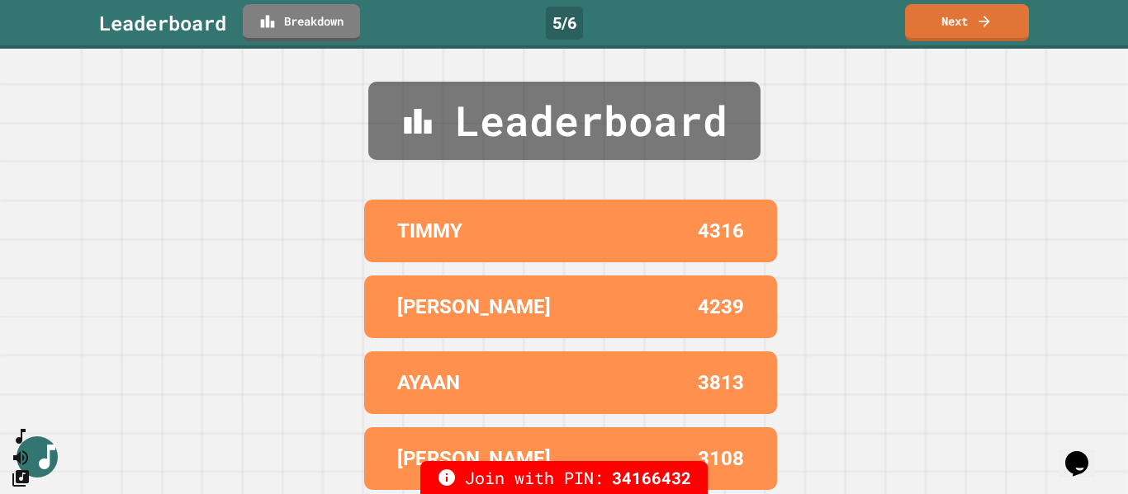
scroll to position [81, 0]
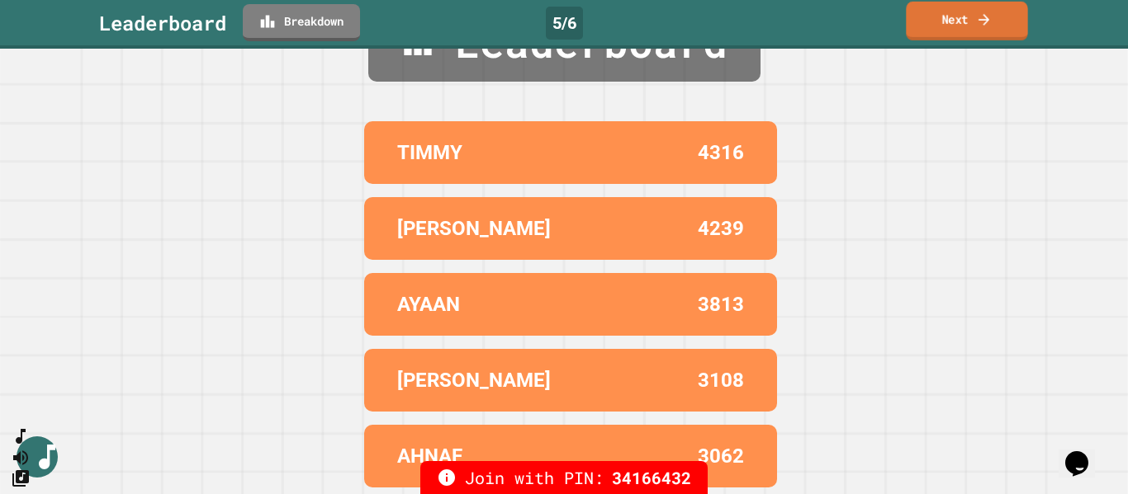
click at [957, 38] on link "Next" at bounding box center [966, 21] width 121 height 39
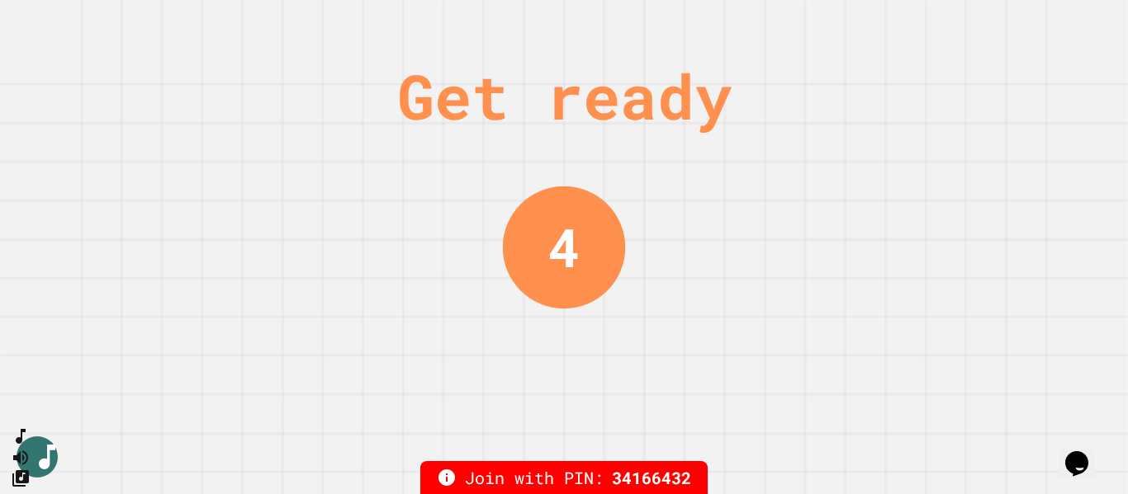
scroll to position [0, 0]
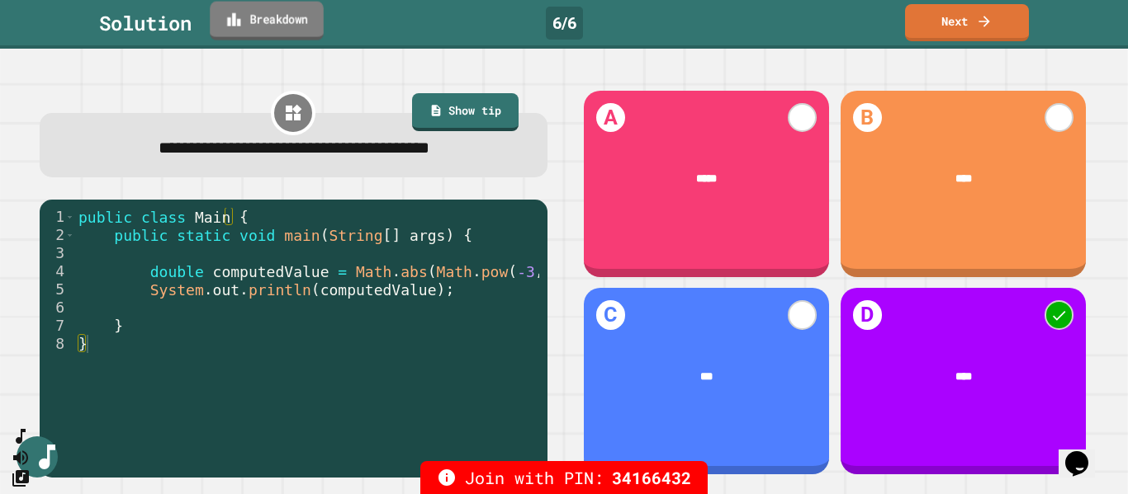
click at [271, 4] on link "Breakdown" at bounding box center [267, 21] width 114 height 39
click at [992, 11] on icon at bounding box center [984, 19] width 17 height 17
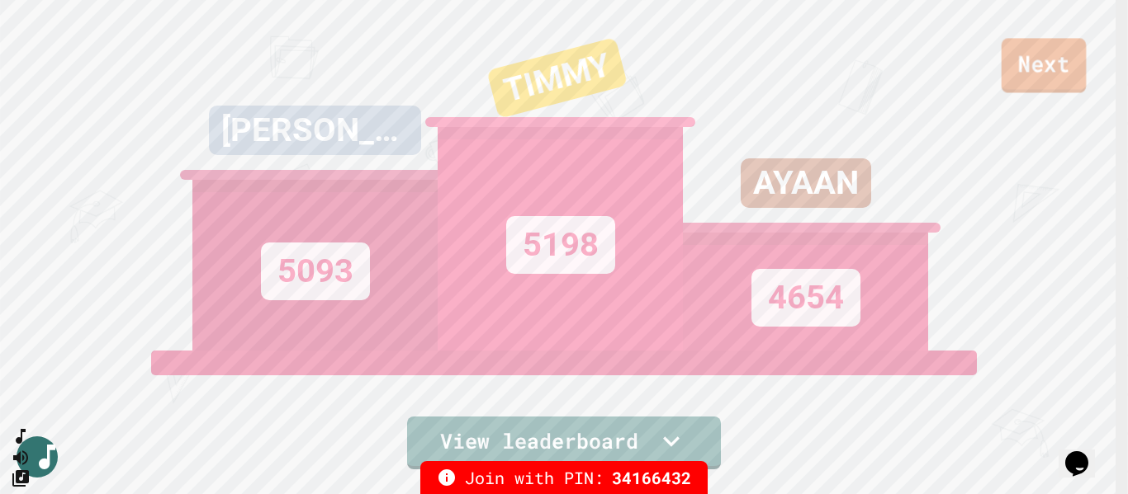
click at [1053, 64] on link "Next" at bounding box center [1043, 65] width 85 height 54
